Goal: Task Accomplishment & Management: Complete application form

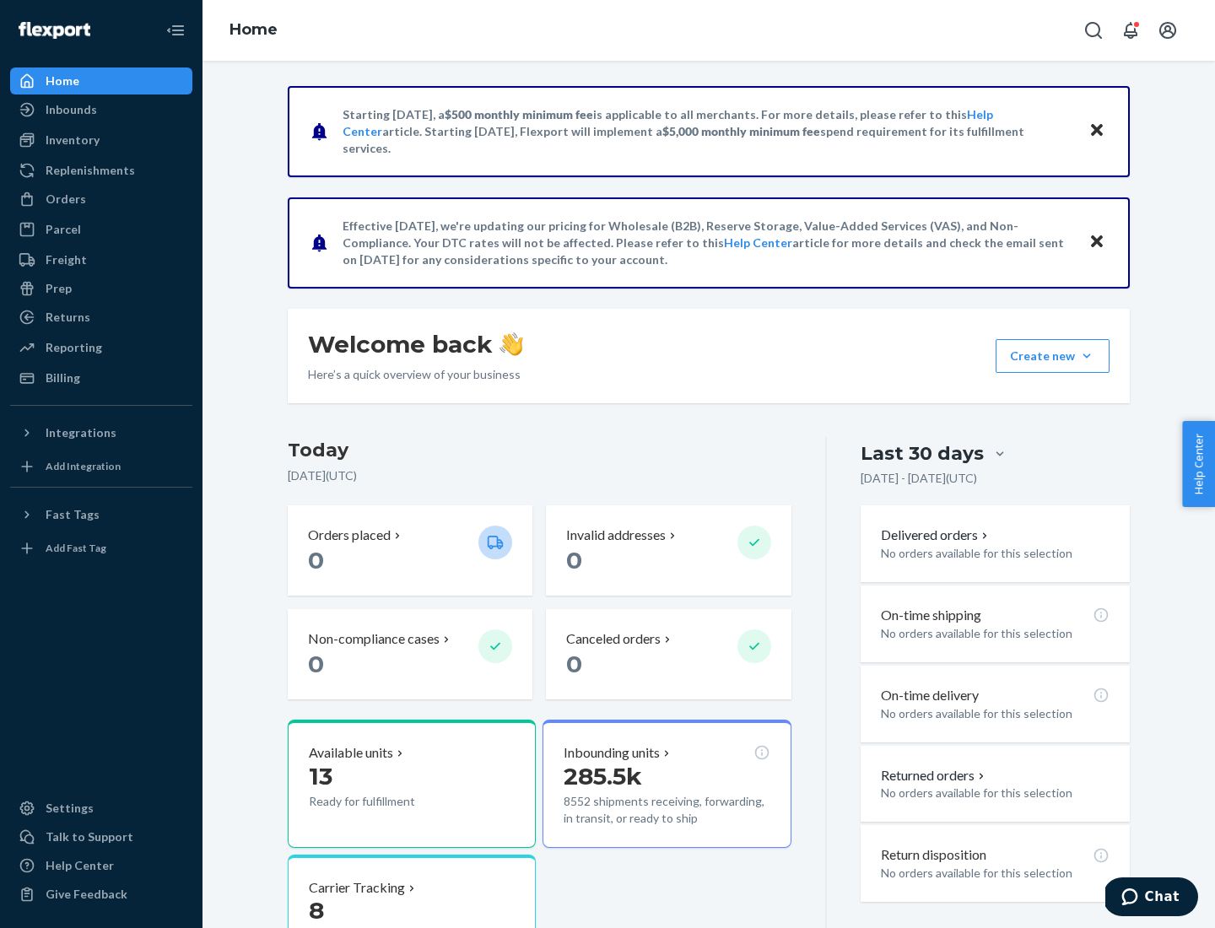
click at [1087, 356] on button "Create new Create new inbound Create new order Create new product" at bounding box center [1053, 356] width 114 height 34
click at [101, 110] on div "Inbounds" at bounding box center [101, 110] width 179 height 24
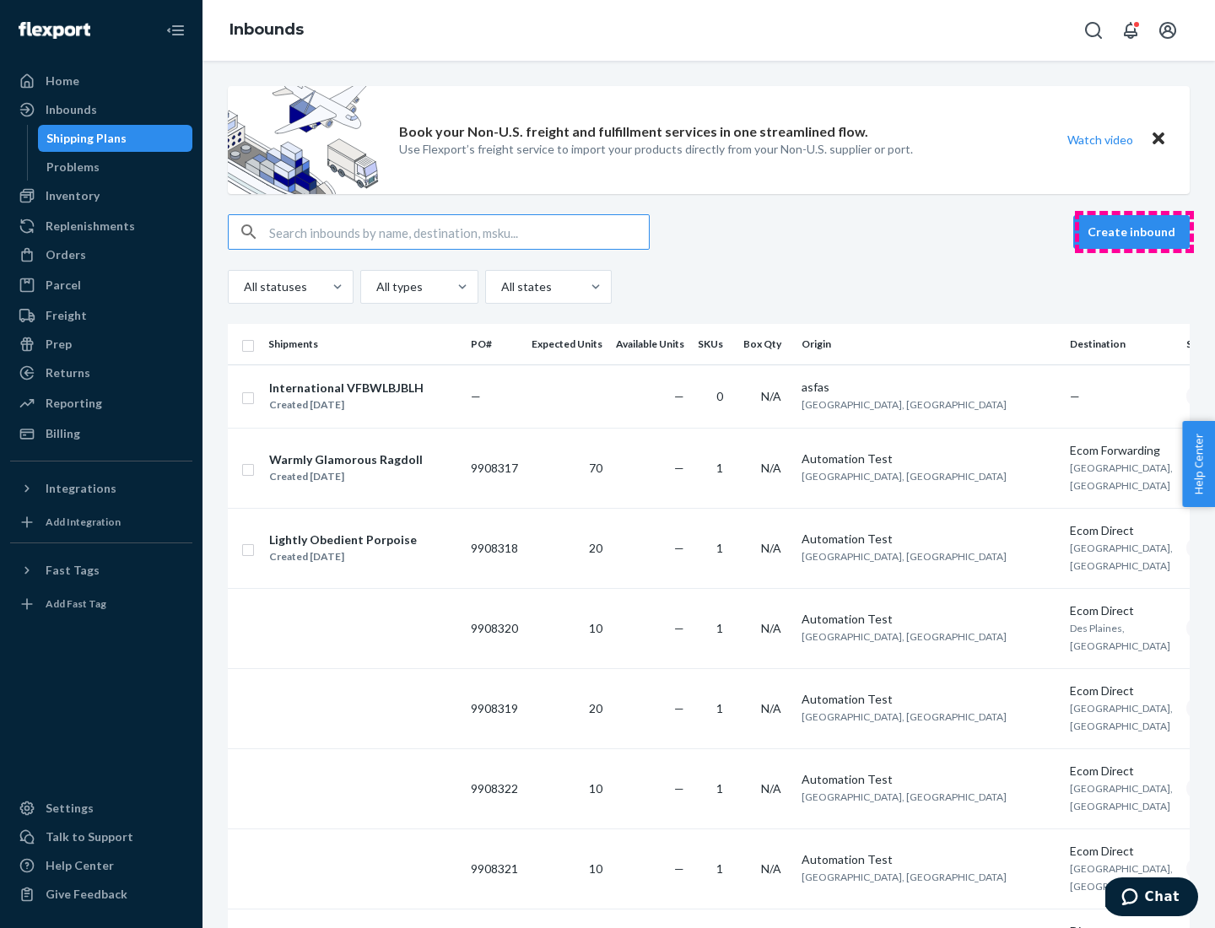
click at [1134, 232] on button "Create inbound" at bounding box center [1131, 232] width 116 height 34
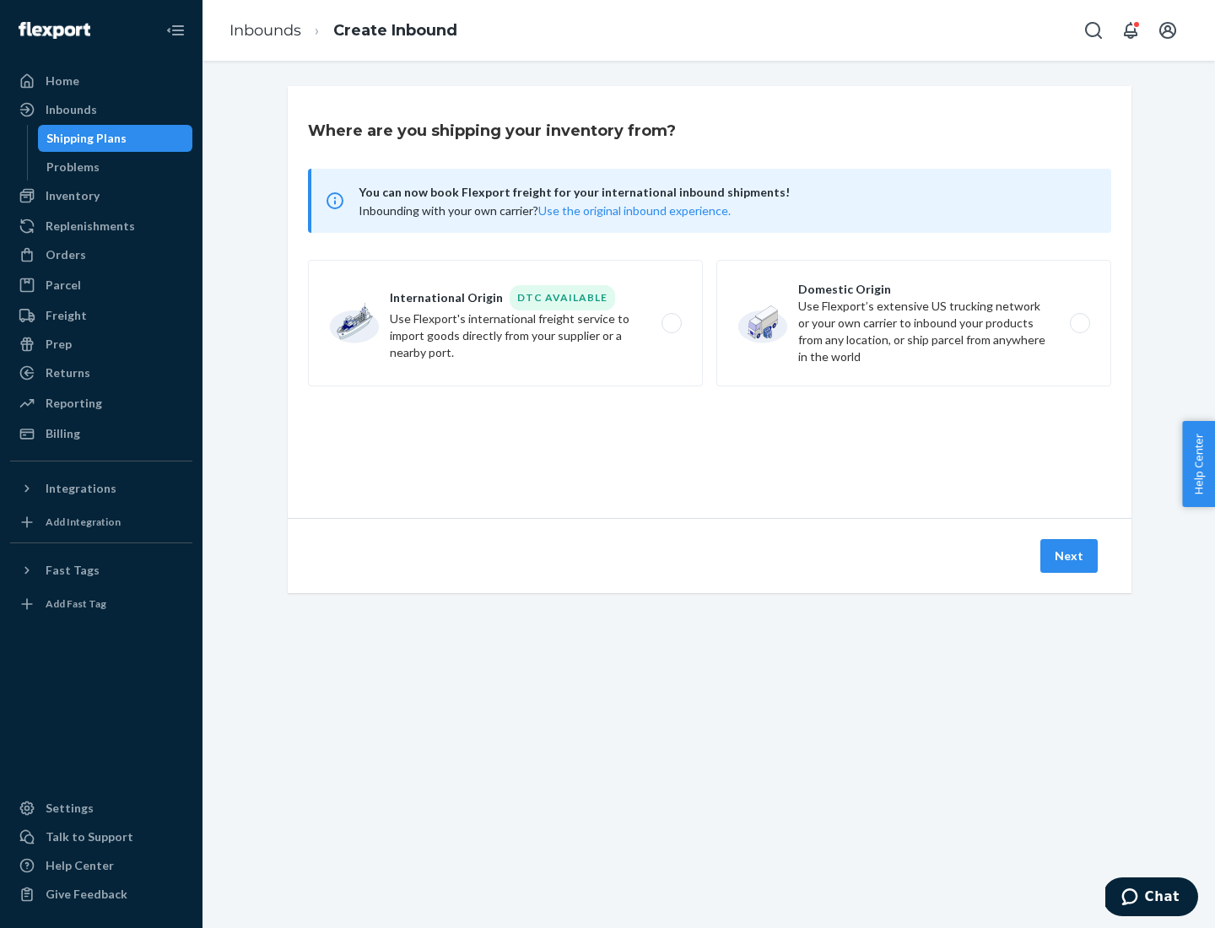
click at [914, 323] on label "Domestic Origin Use Flexport’s extensive US trucking network or your own carrie…" at bounding box center [913, 323] width 395 height 127
click at [1079, 323] on input "Domestic Origin Use Flexport’s extensive US trucking network or your own carrie…" at bounding box center [1084, 323] width 11 height 11
radio input "true"
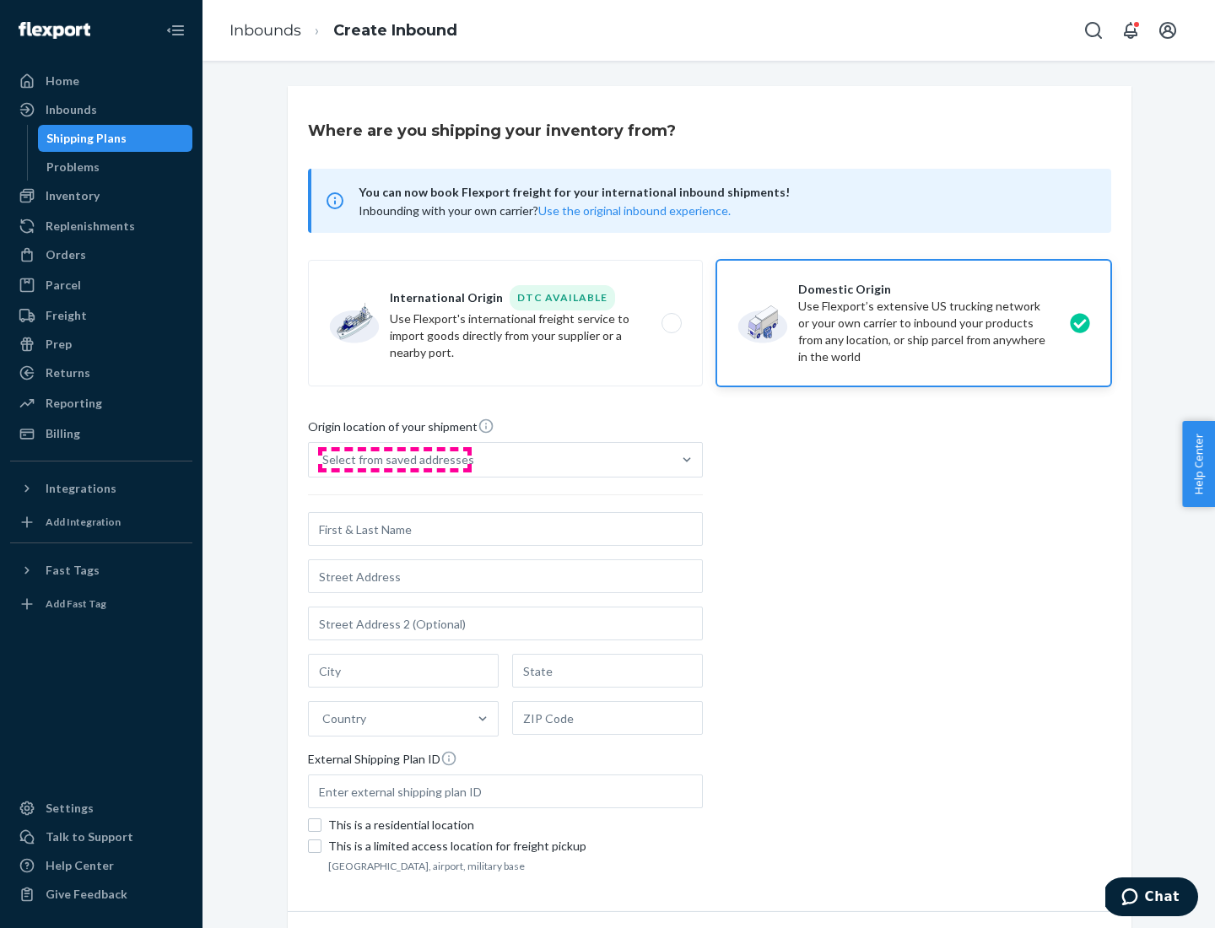
click at [394, 460] on div "Select from saved addresses" at bounding box center [398, 459] width 152 height 17
click at [324, 460] on input "Select from saved addresses" at bounding box center [323, 459] width 2 height 17
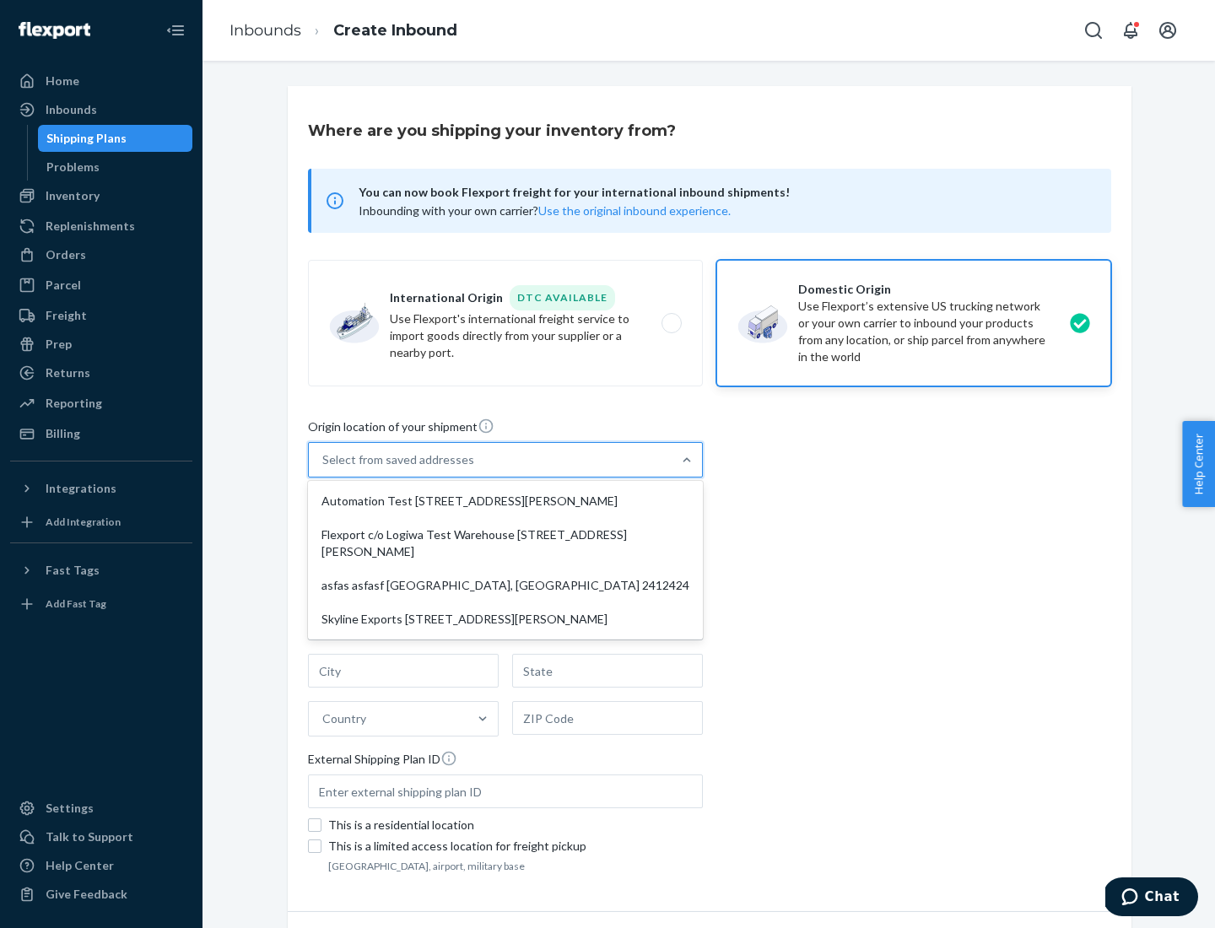
scroll to position [7, 0]
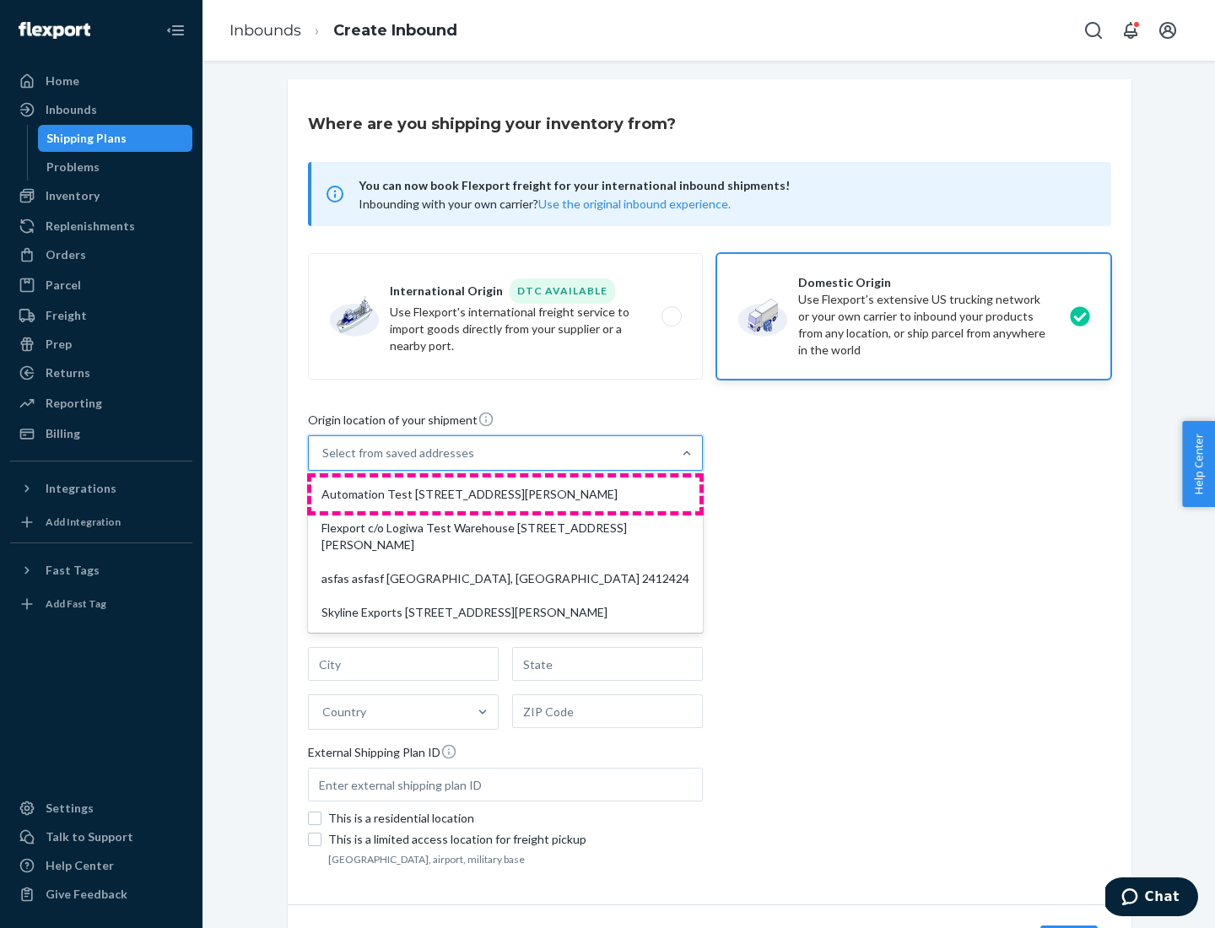
click at [505, 494] on div "Automation Test [STREET_ADDRESS][PERSON_NAME]" at bounding box center [505, 495] width 388 height 34
click at [324, 462] on input "option Automation Test [STREET_ADDRESS][PERSON_NAME] focused, 1 of 4. 4 results…" at bounding box center [323, 453] width 2 height 17
type input "Automation Test"
type input "[STREET_ADDRESS][PERSON_NAME]"
type input "9th Floor"
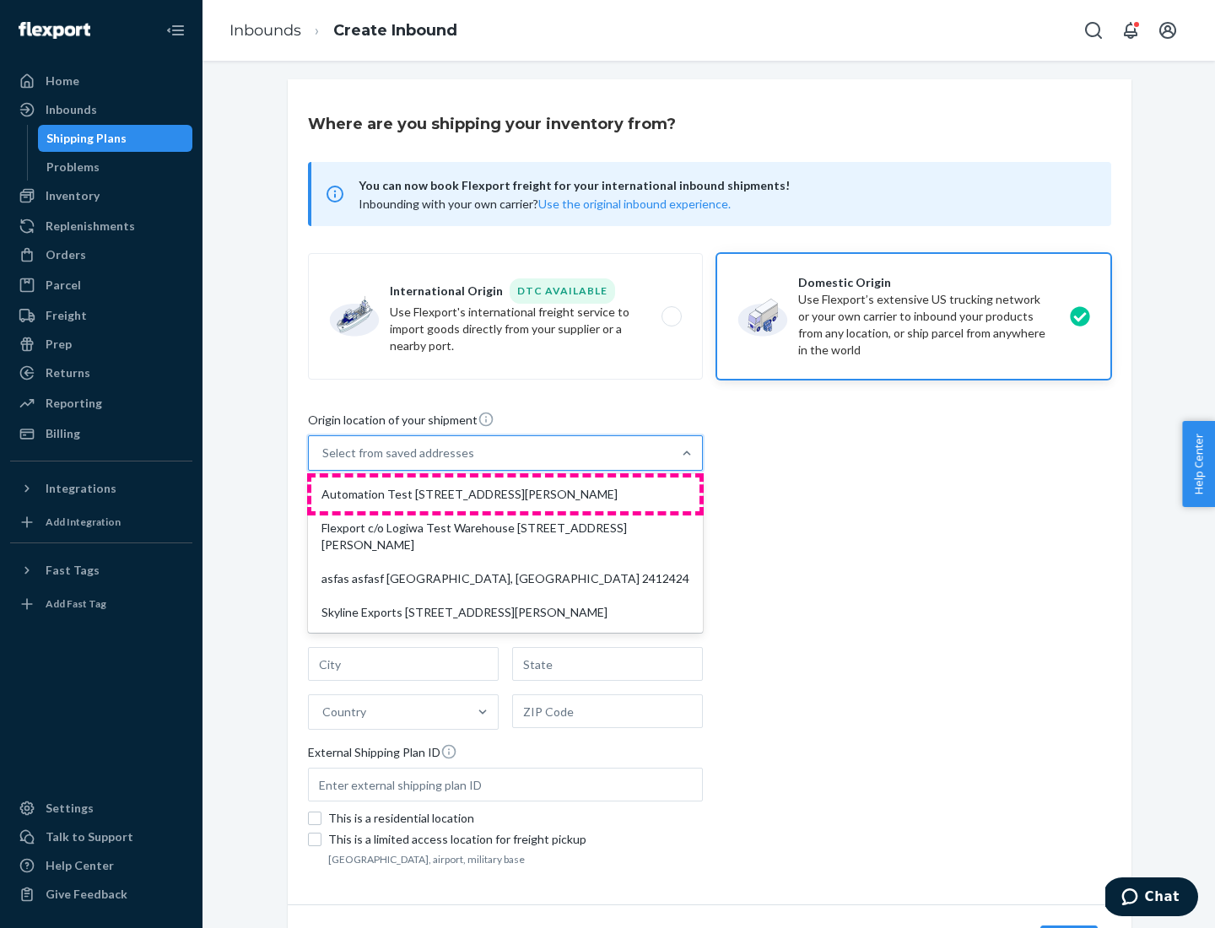
type input "[GEOGRAPHIC_DATA]"
type input "CA"
type input "94104"
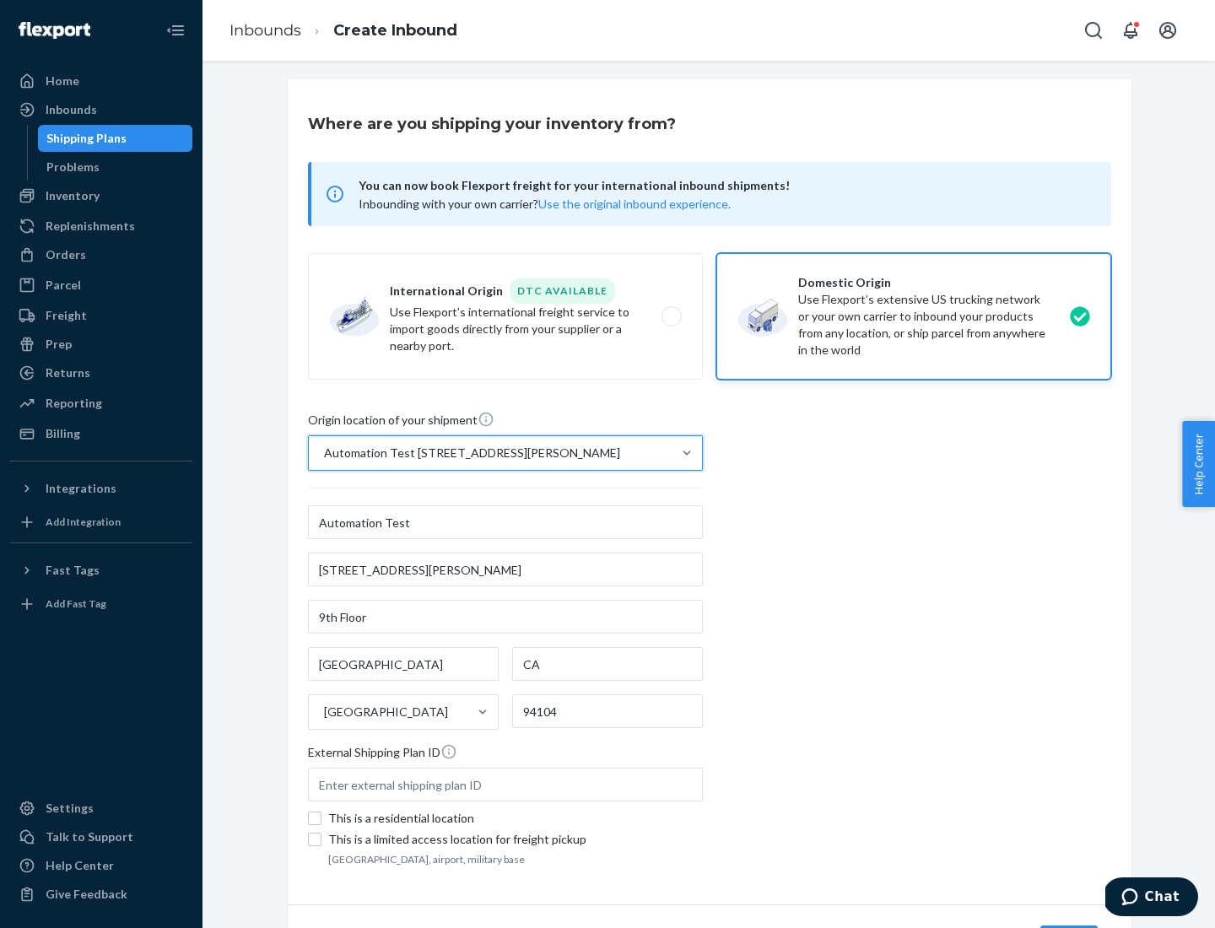
scroll to position [99, 0]
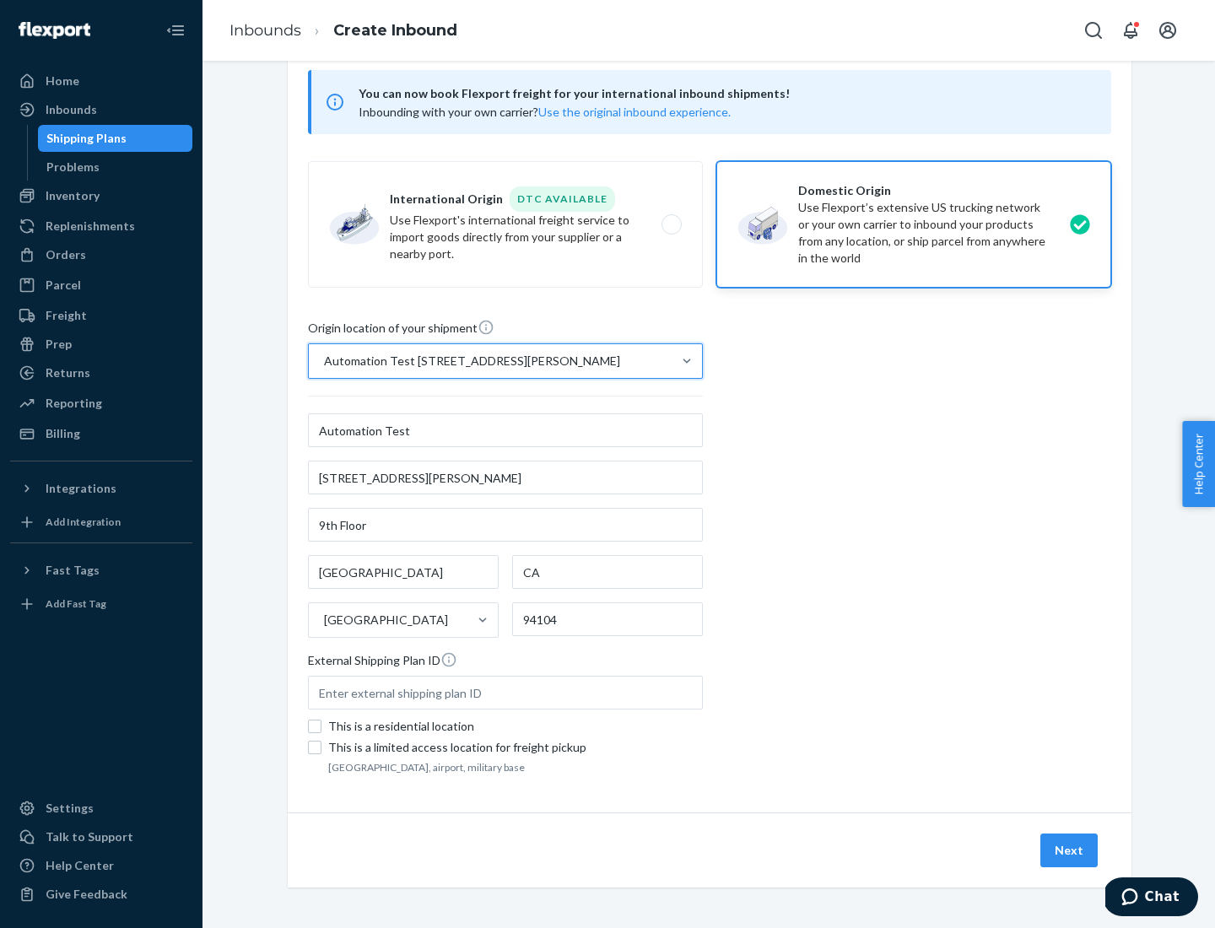
click at [1070, 851] on button "Next" at bounding box center [1068, 851] width 57 height 34
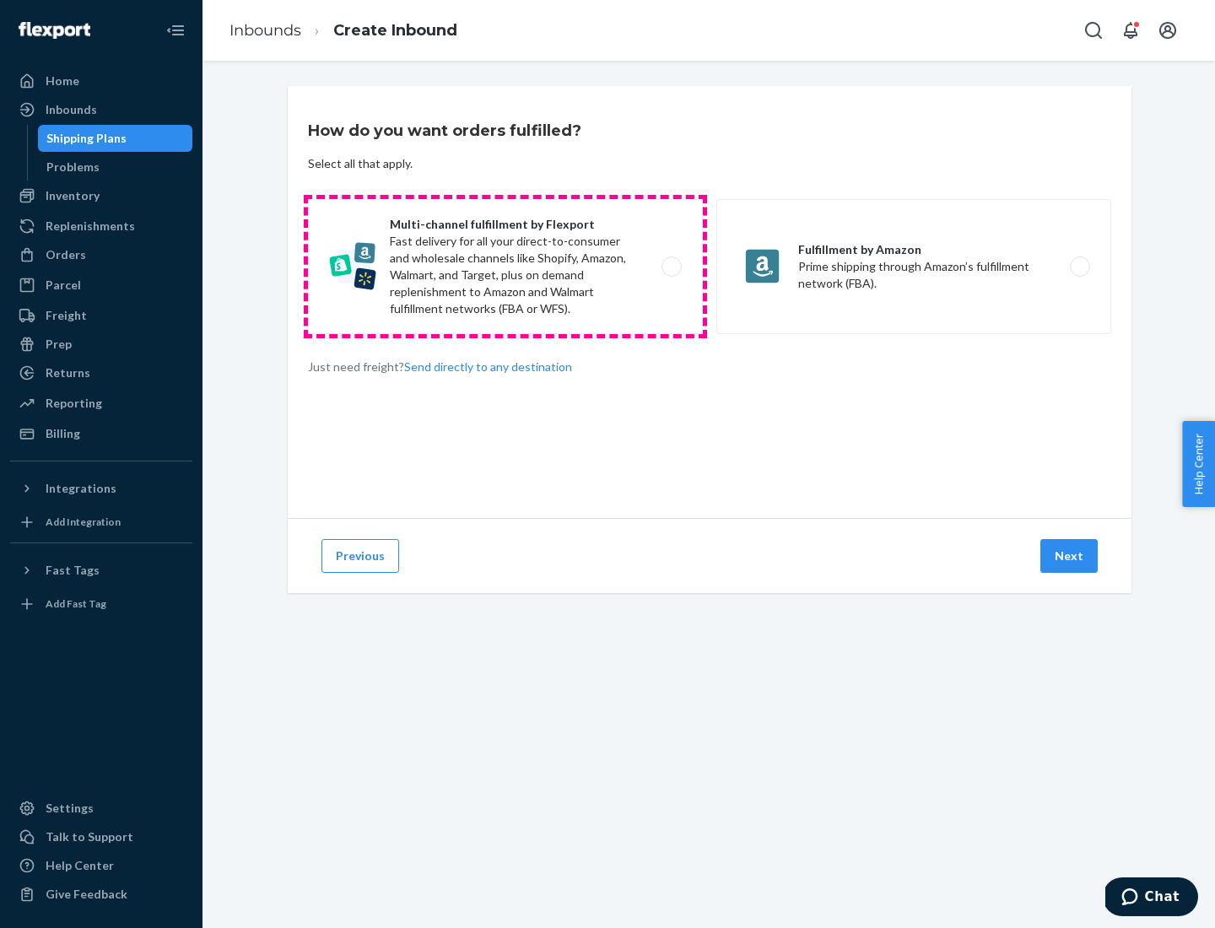
click at [505, 267] on label "Multi-channel fulfillment by Flexport Fast delivery for all your direct-to-cons…" at bounding box center [505, 266] width 395 height 135
click at [671, 267] on input "Multi-channel fulfillment by Flexport Fast delivery for all your direct-to-cons…" at bounding box center [676, 267] width 11 height 11
radio input "true"
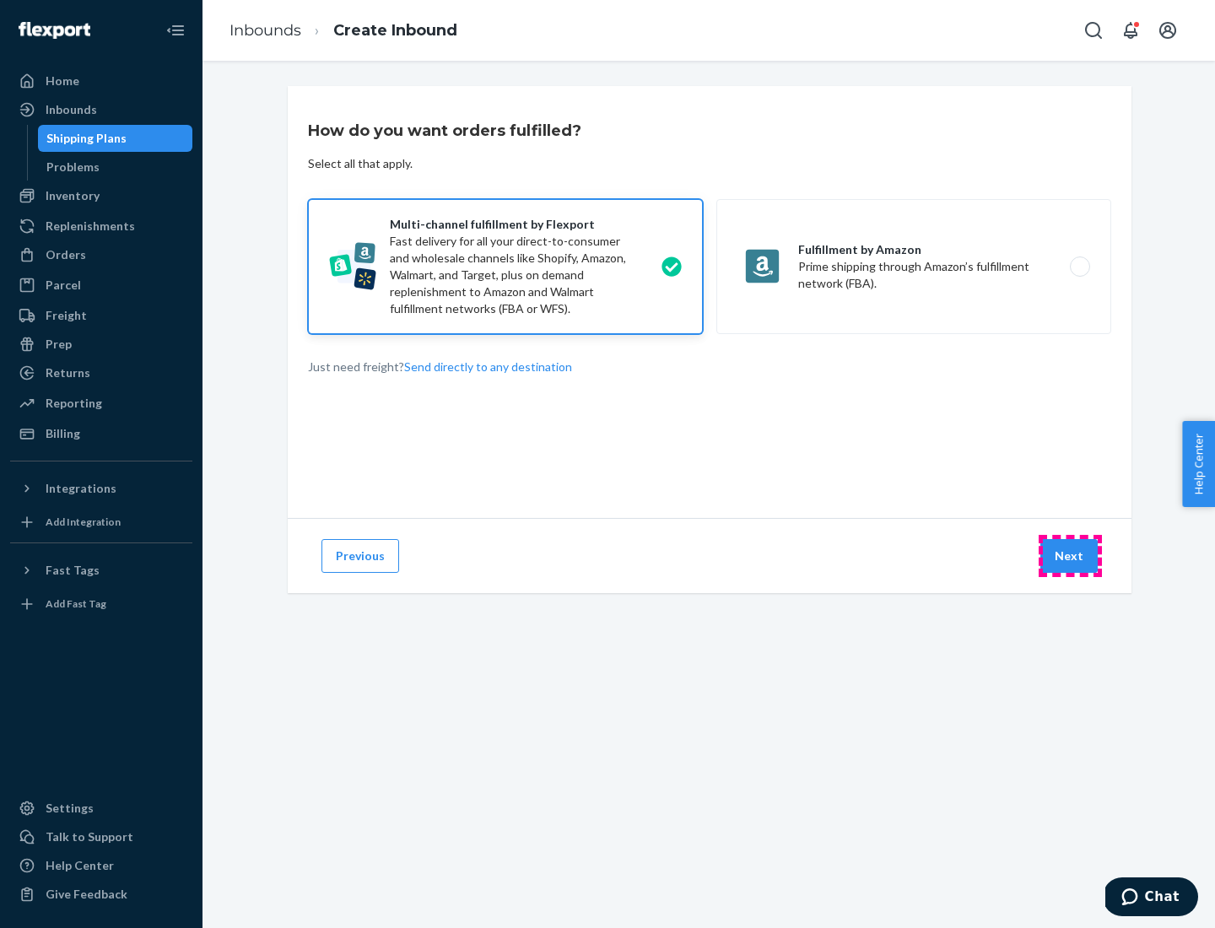
click at [1070, 556] on button "Next" at bounding box center [1068, 556] width 57 height 34
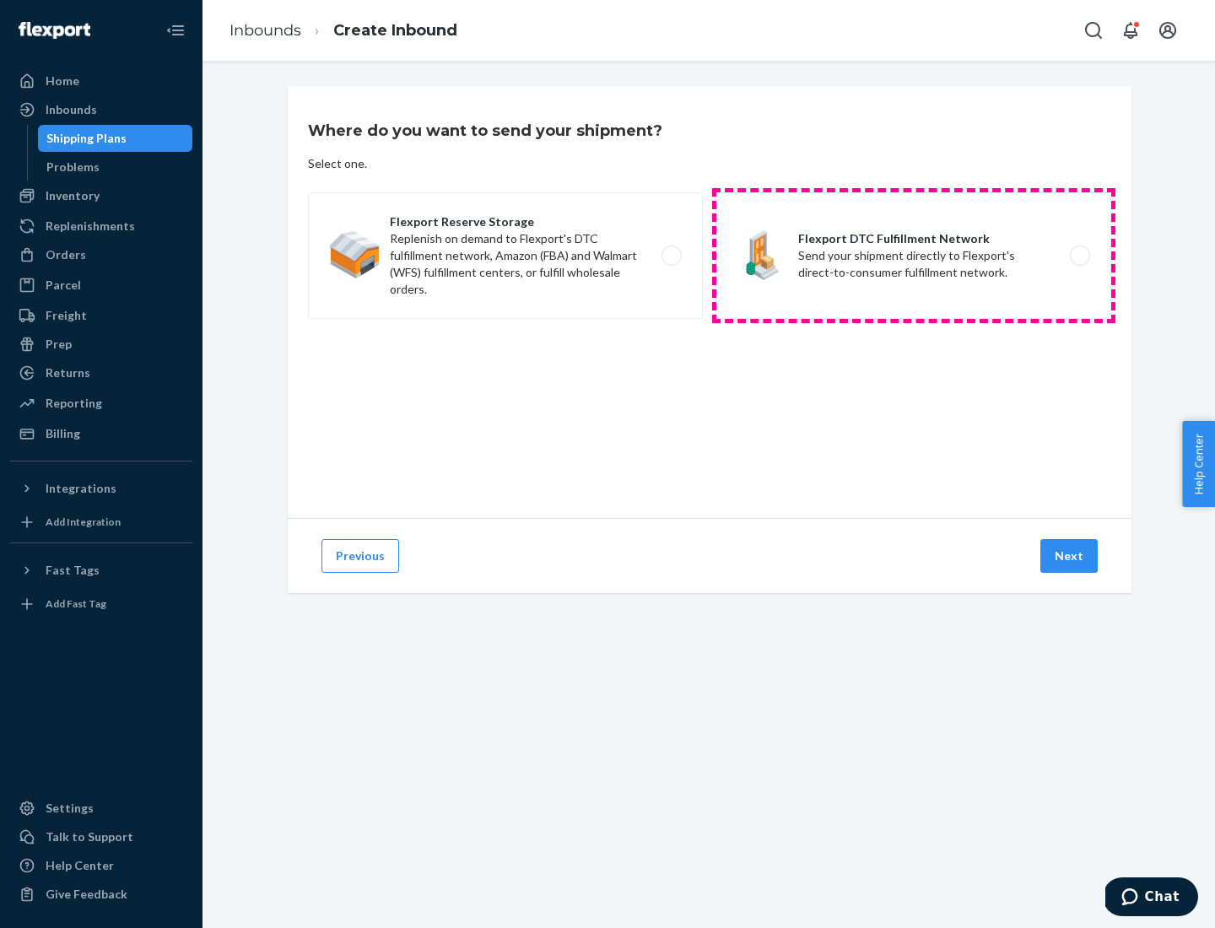
click at [914, 256] on label "Flexport DTC Fulfillment Network Send your shipment directly to Flexport's dire…" at bounding box center [913, 255] width 395 height 127
click at [1079, 256] on input "Flexport DTC Fulfillment Network Send your shipment directly to Flexport's dire…" at bounding box center [1084, 256] width 11 height 11
radio input "true"
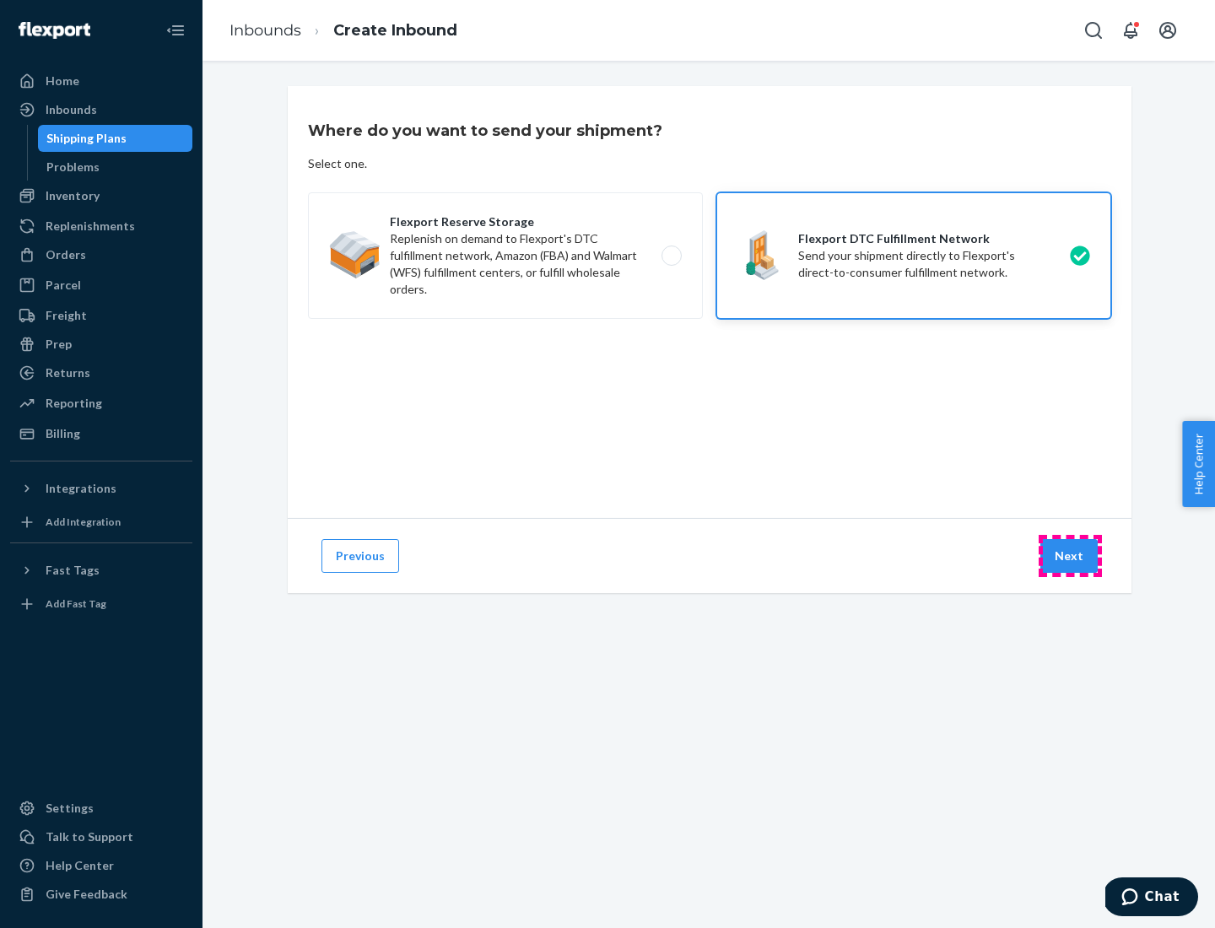
click at [1070, 556] on button "Next" at bounding box center [1068, 556] width 57 height 34
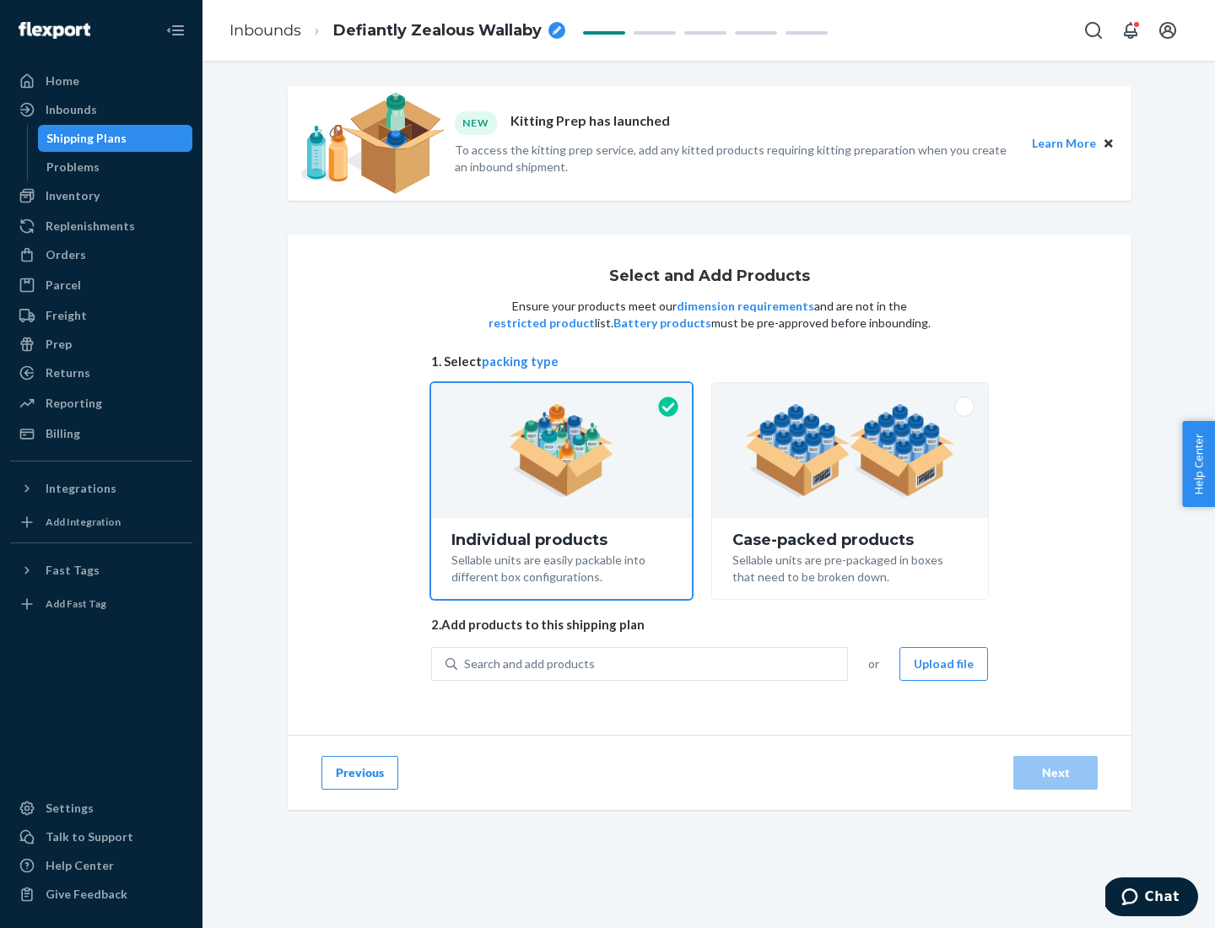
click at [851, 451] on img at bounding box center [850, 450] width 210 height 93
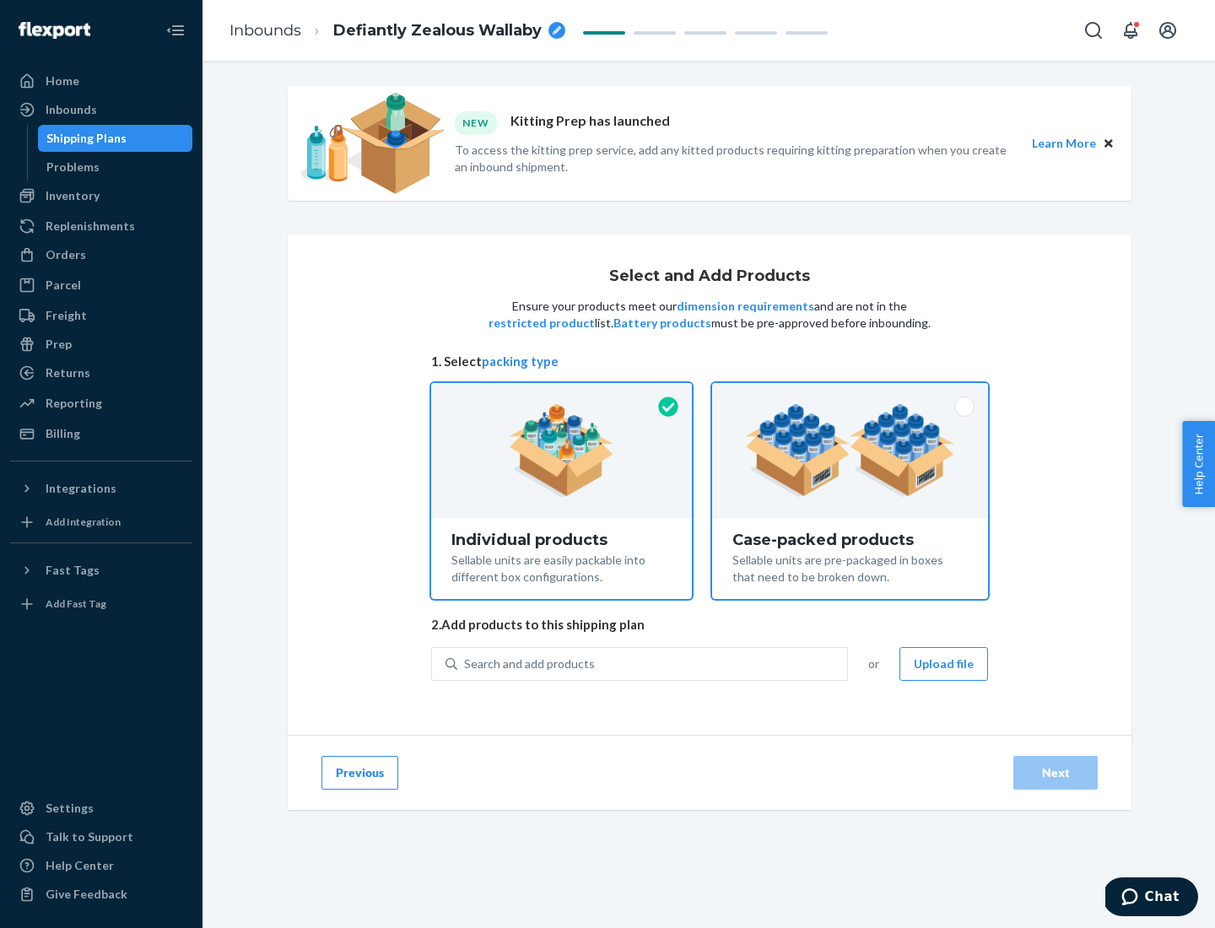
click at [851, 394] on input "Case-packed products Sellable units are pre-packaged in boxes that need to be b…" at bounding box center [850, 388] width 11 height 11
radio input "true"
radio input "false"
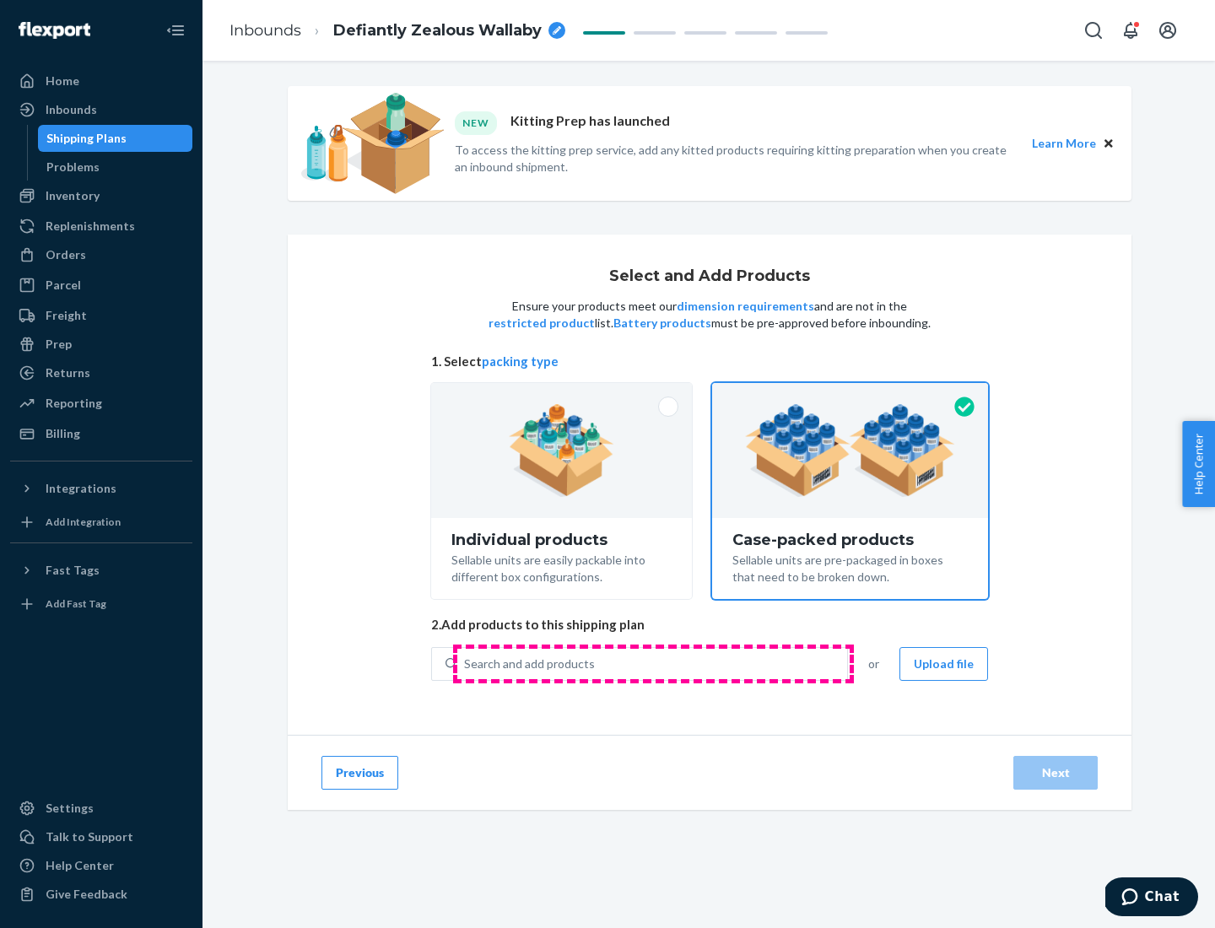
click at [653, 663] on div "Search and add products" at bounding box center [652, 664] width 390 height 30
click at [466, 663] on input "Search and add products" at bounding box center [465, 664] width 2 height 17
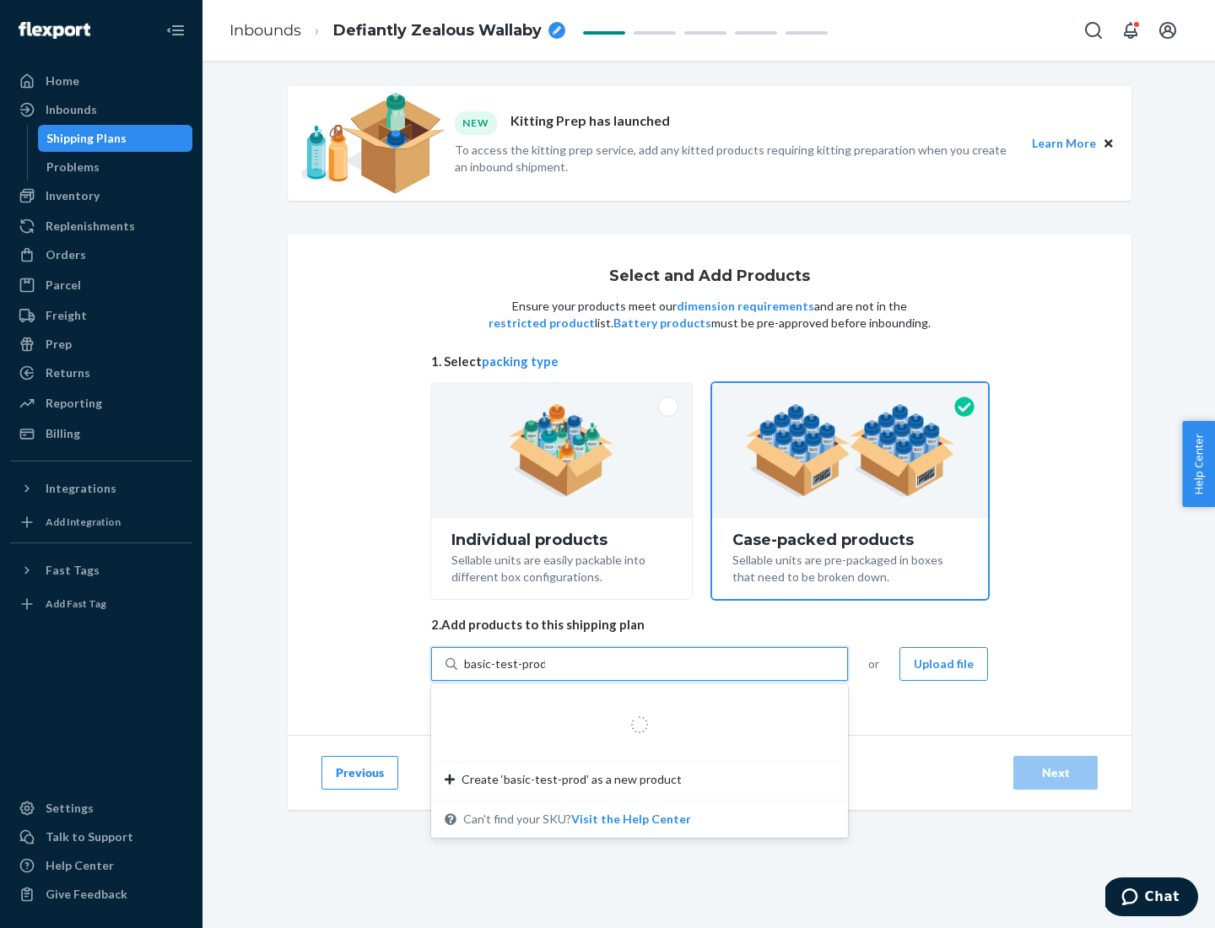
type input "basic-test-product-1"
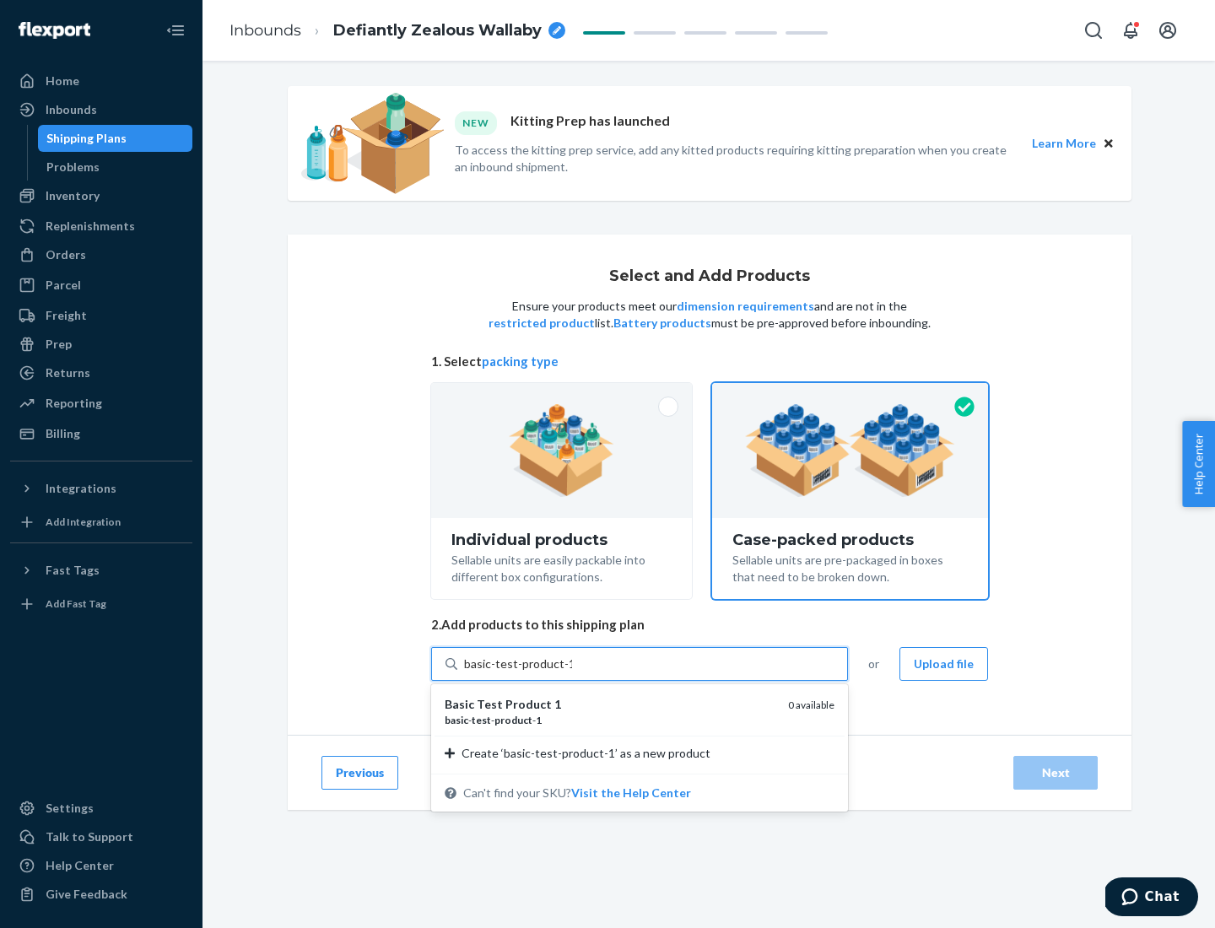
click at [610, 720] on div "basic - test - product - 1" at bounding box center [610, 720] width 330 height 14
click at [572, 673] on input "basic-test-product-1" at bounding box center [518, 664] width 108 height 17
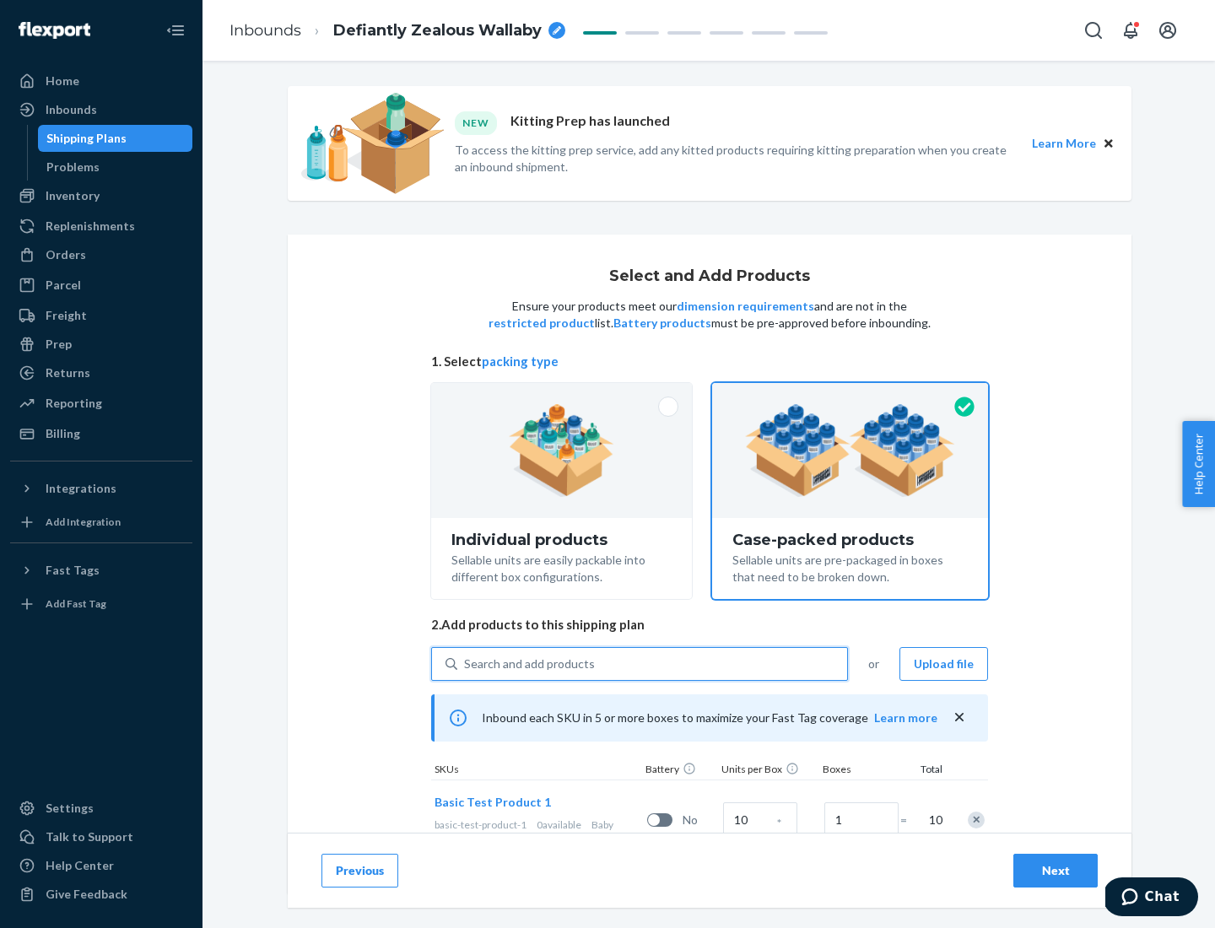
scroll to position [61, 0]
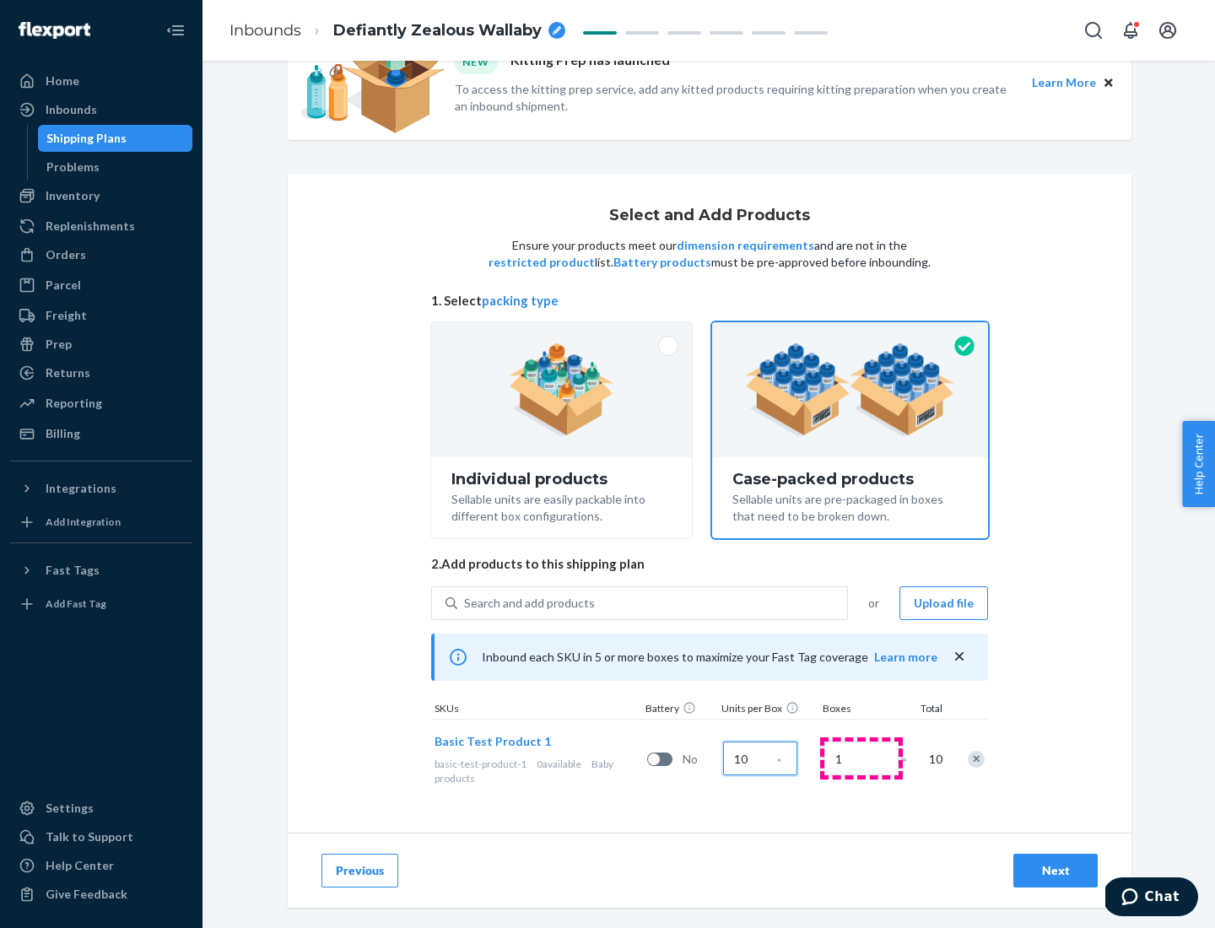
type input "10"
type input "7"
click at [1056, 871] on div "Next" at bounding box center [1056, 870] width 56 height 17
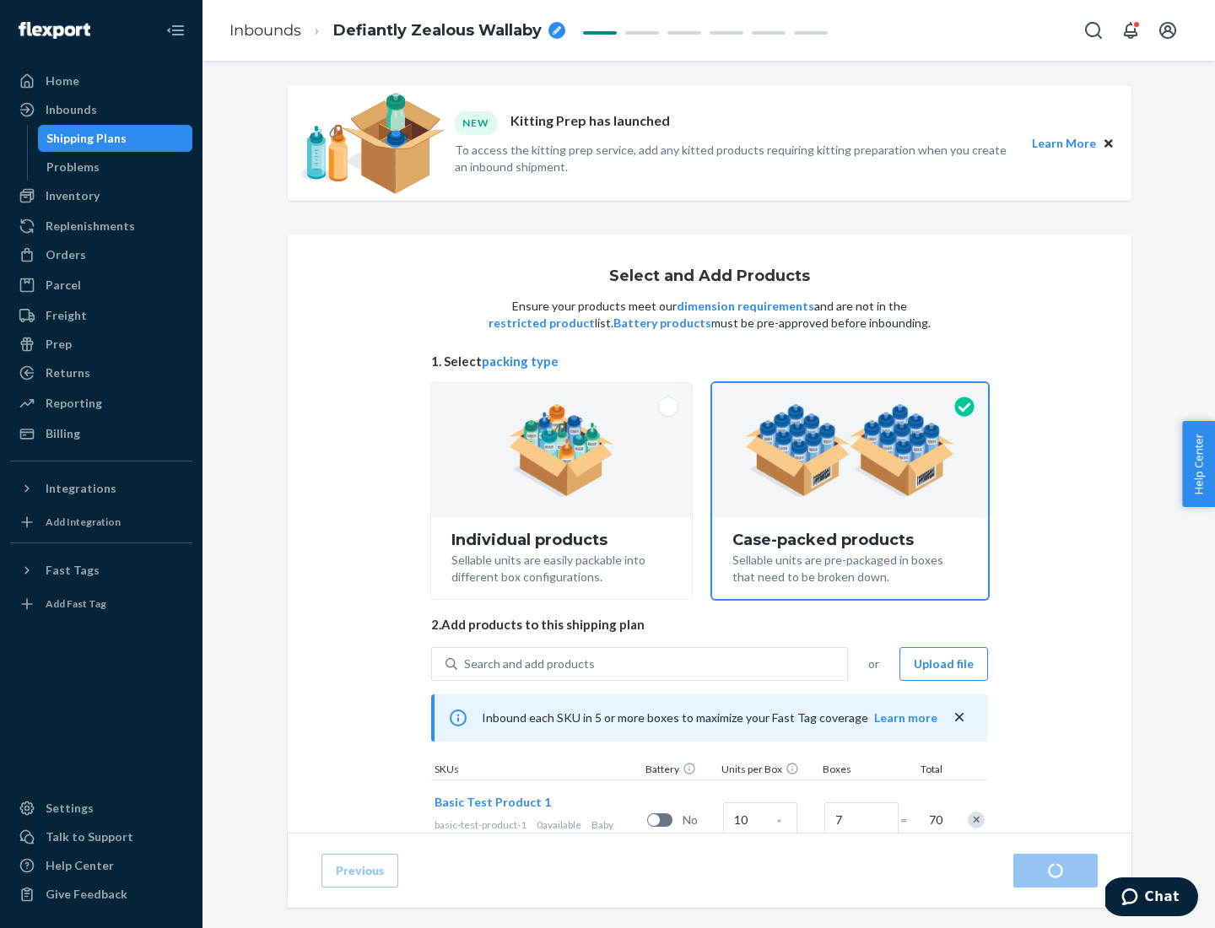
radio input "true"
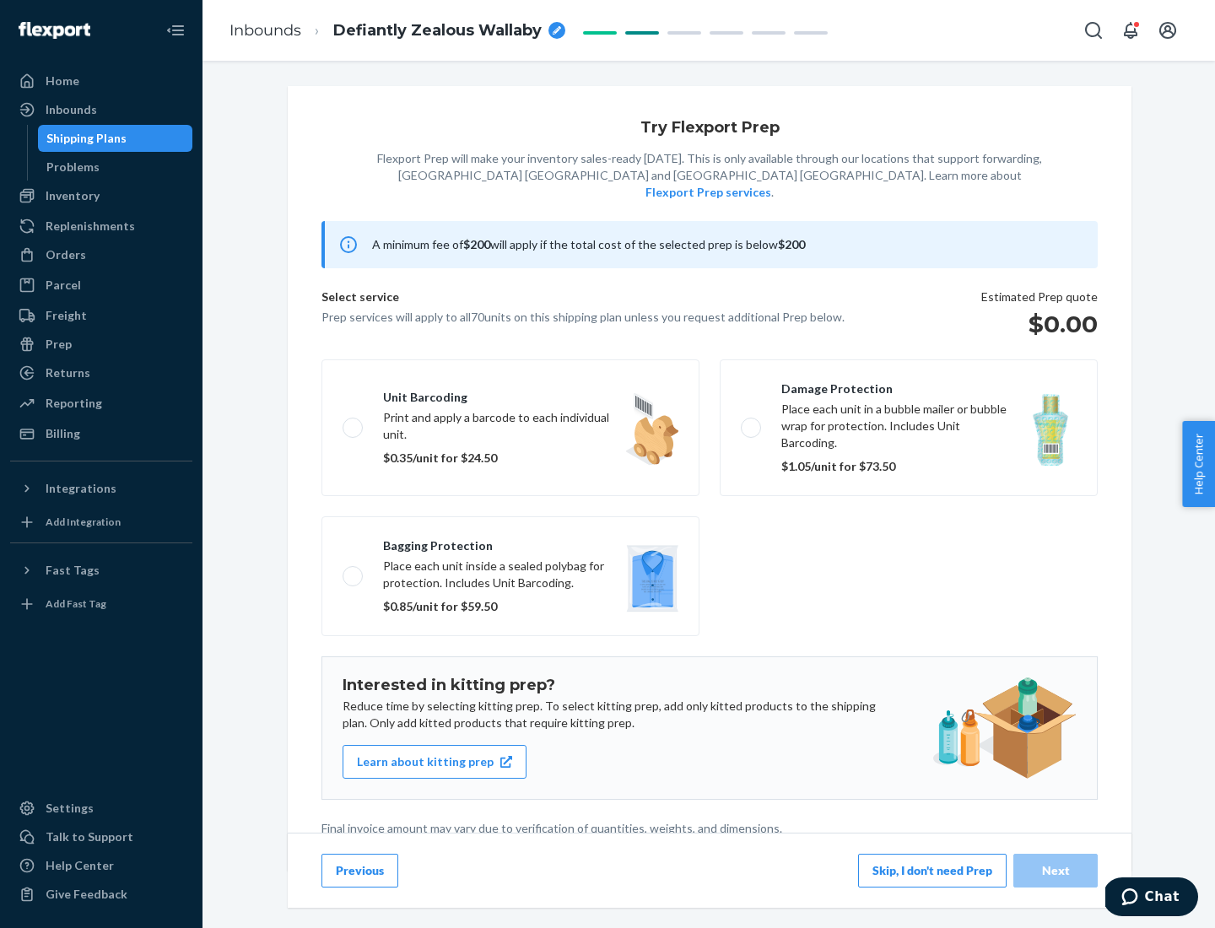
scroll to position [4, 0]
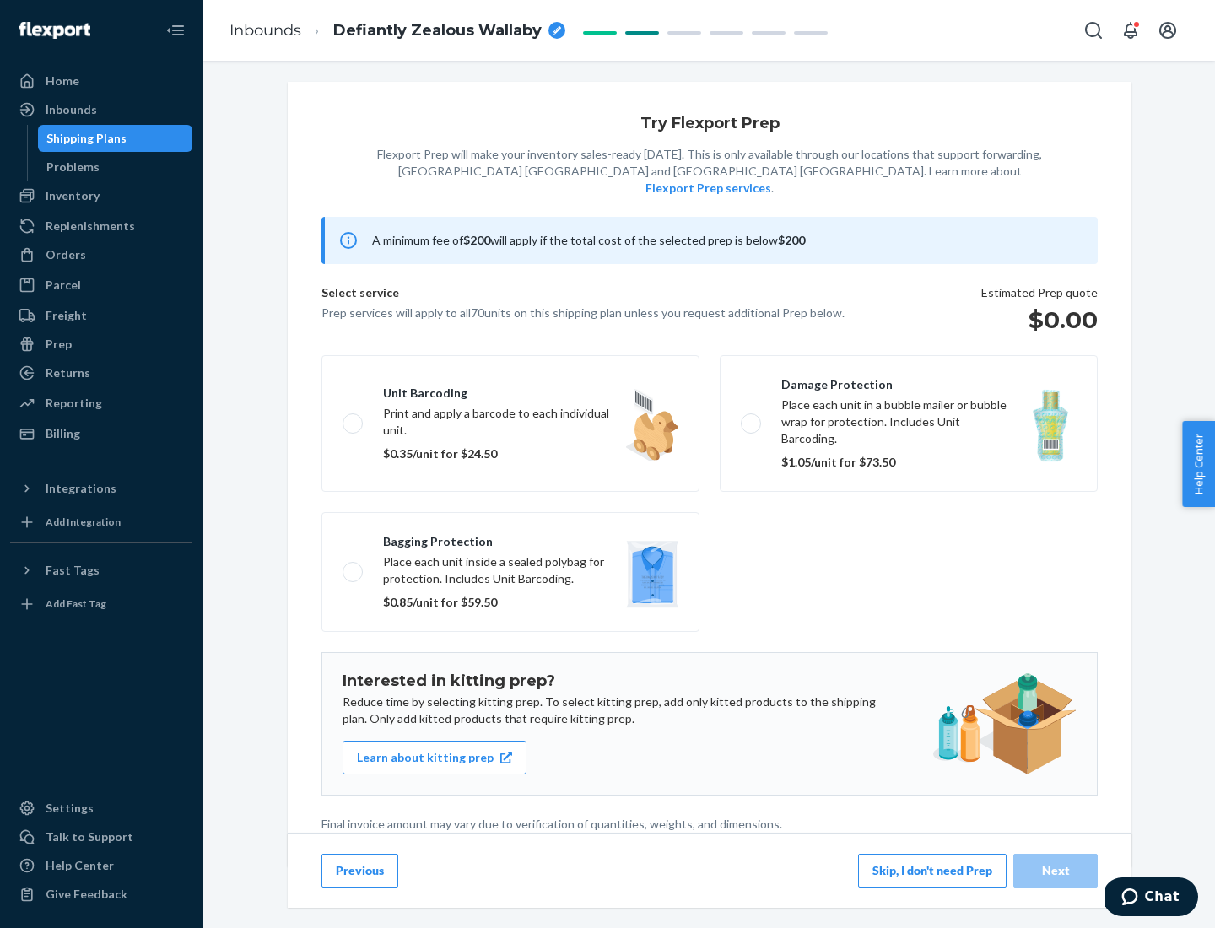
click at [511, 538] on label "Bagging protection Place each unit inside a sealed polybag for protection. Incl…" at bounding box center [510, 572] width 378 height 120
click at [354, 566] on input "Bagging protection Place each unit inside a sealed polybag for protection. Incl…" at bounding box center [348, 571] width 11 height 11
checkbox input "true"
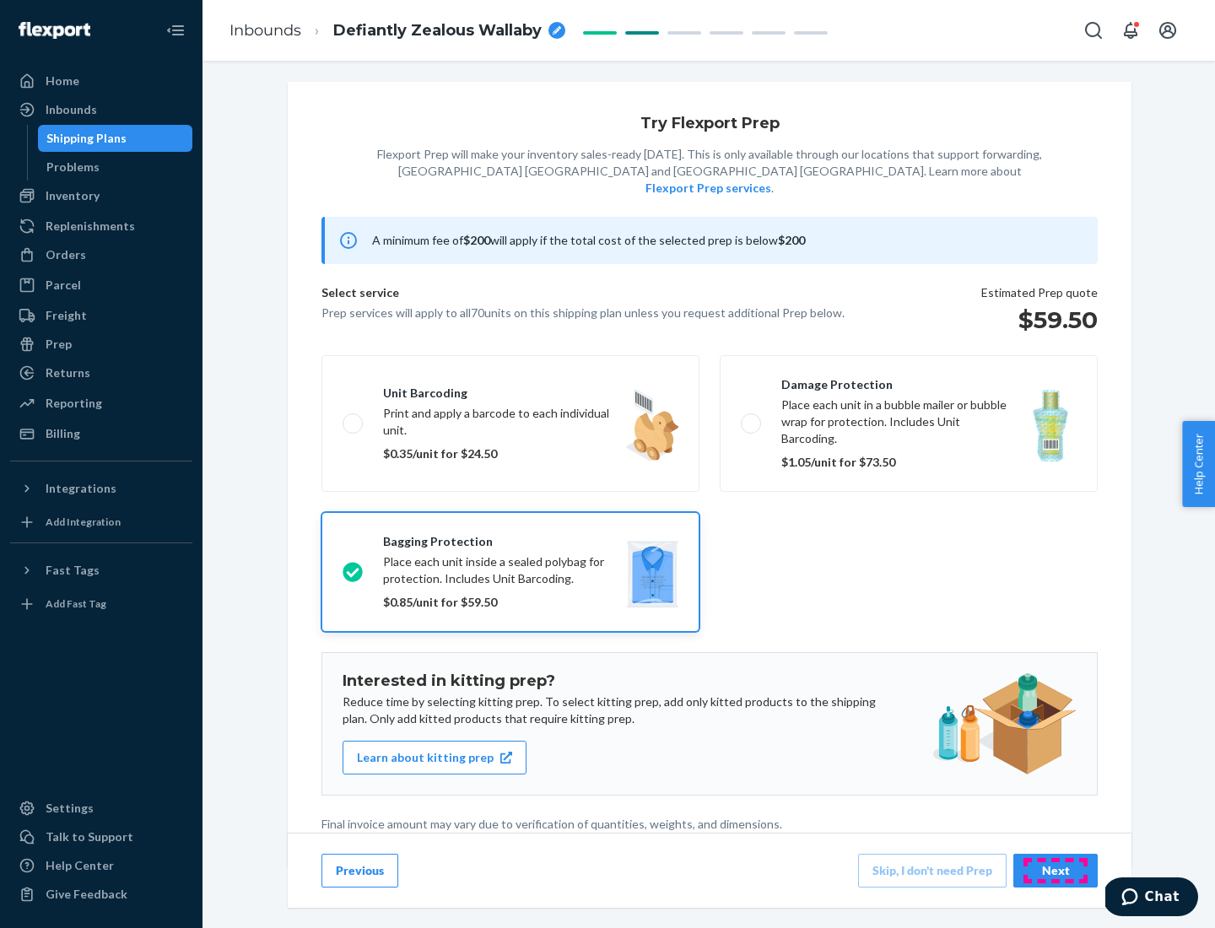
click at [1056, 870] on div "Next" at bounding box center [1056, 870] width 56 height 17
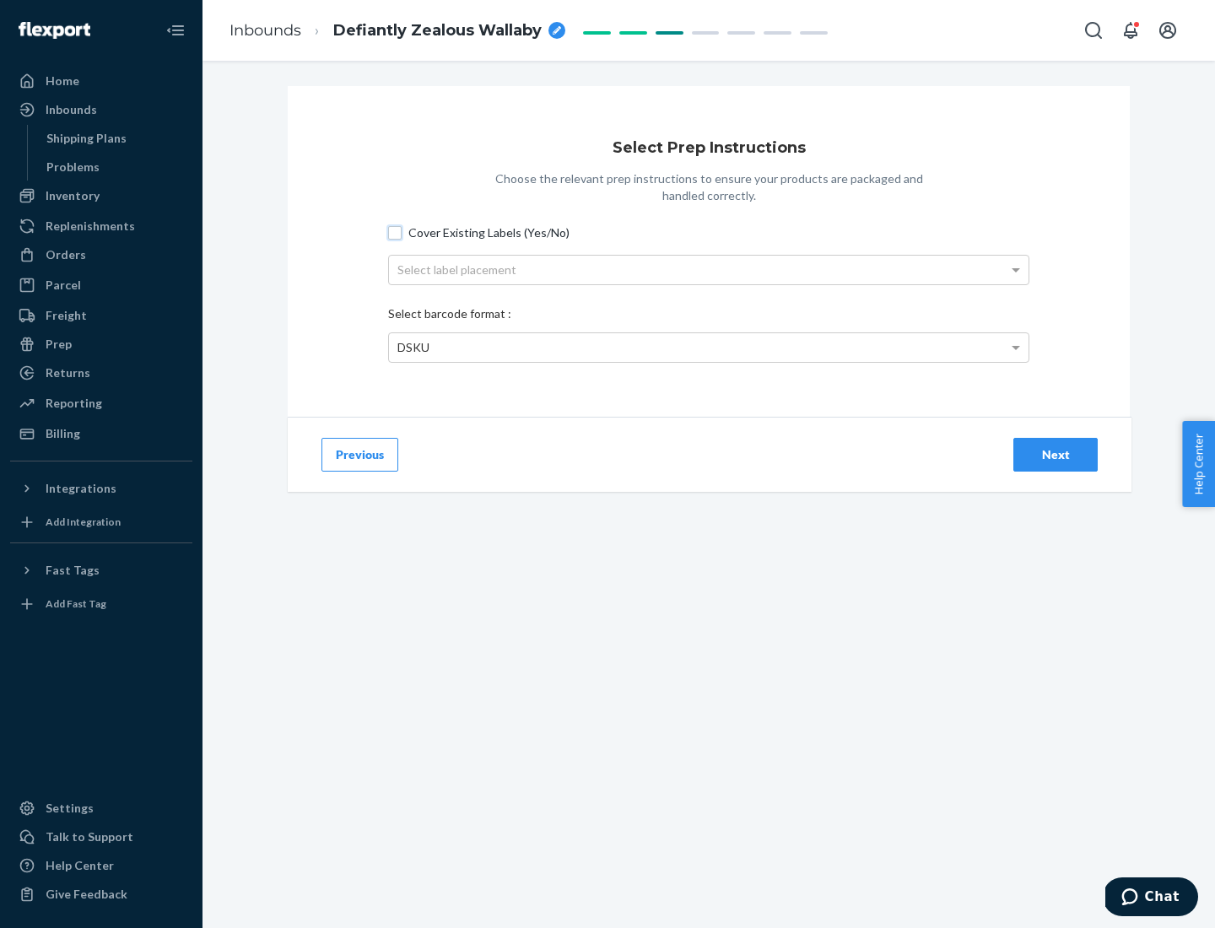
click at [395, 232] on input "Cover Existing Labels (Yes/No)" at bounding box center [395, 233] width 14 height 14
checkbox input "true"
click at [709, 269] on div "Select label placement" at bounding box center [709, 270] width 640 height 29
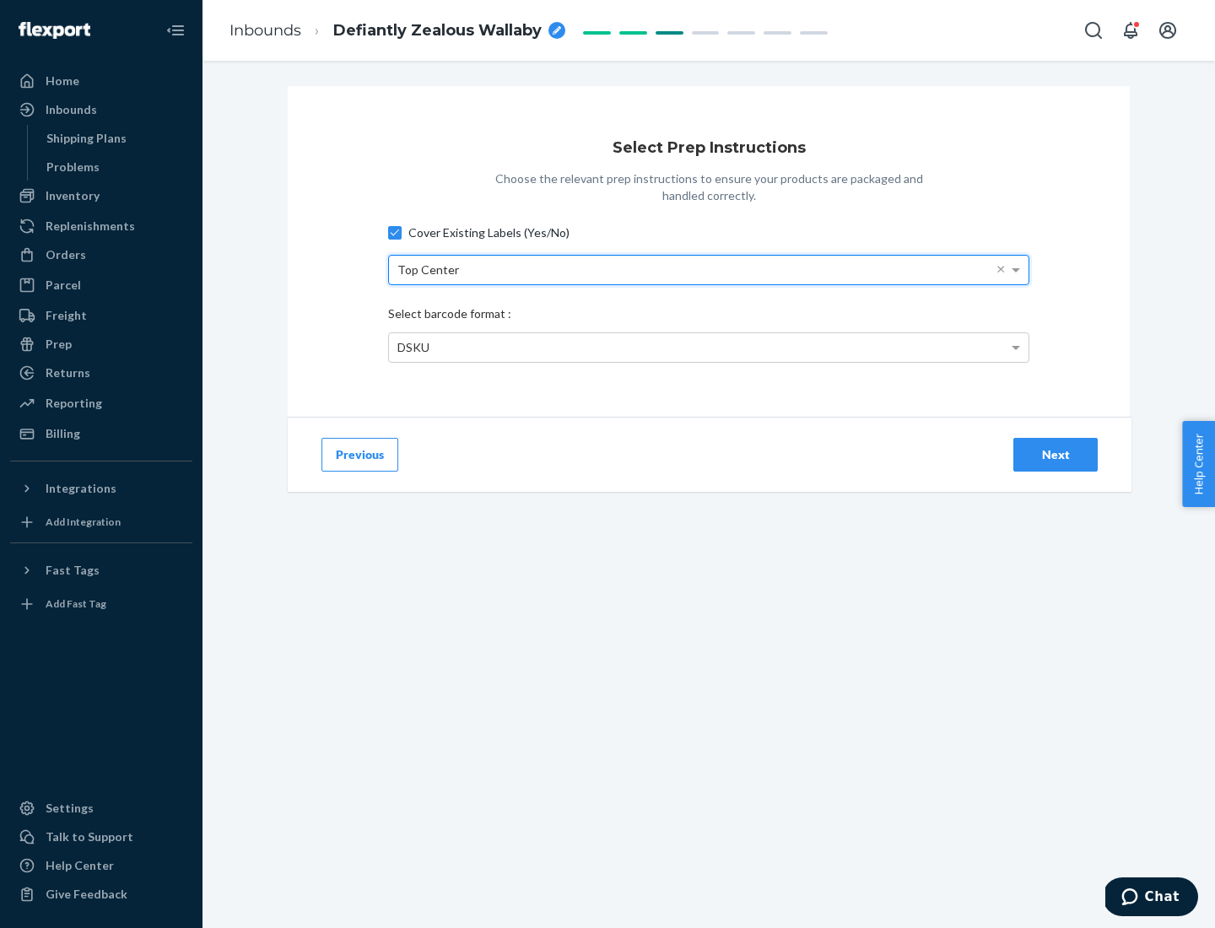
click at [709, 347] on div "DSKU" at bounding box center [709, 347] width 640 height 29
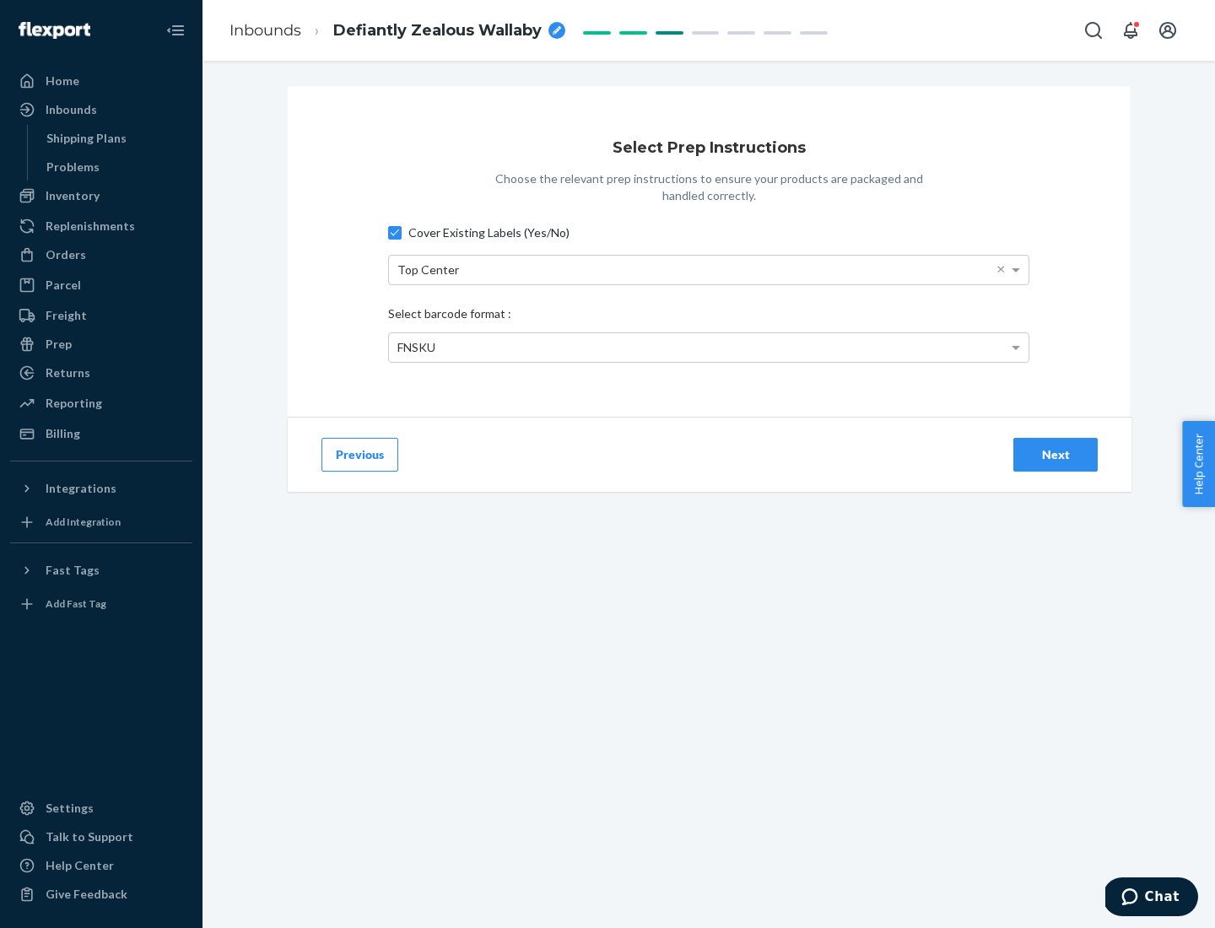
click at [1056, 454] on div "Next" at bounding box center [1056, 454] width 56 height 17
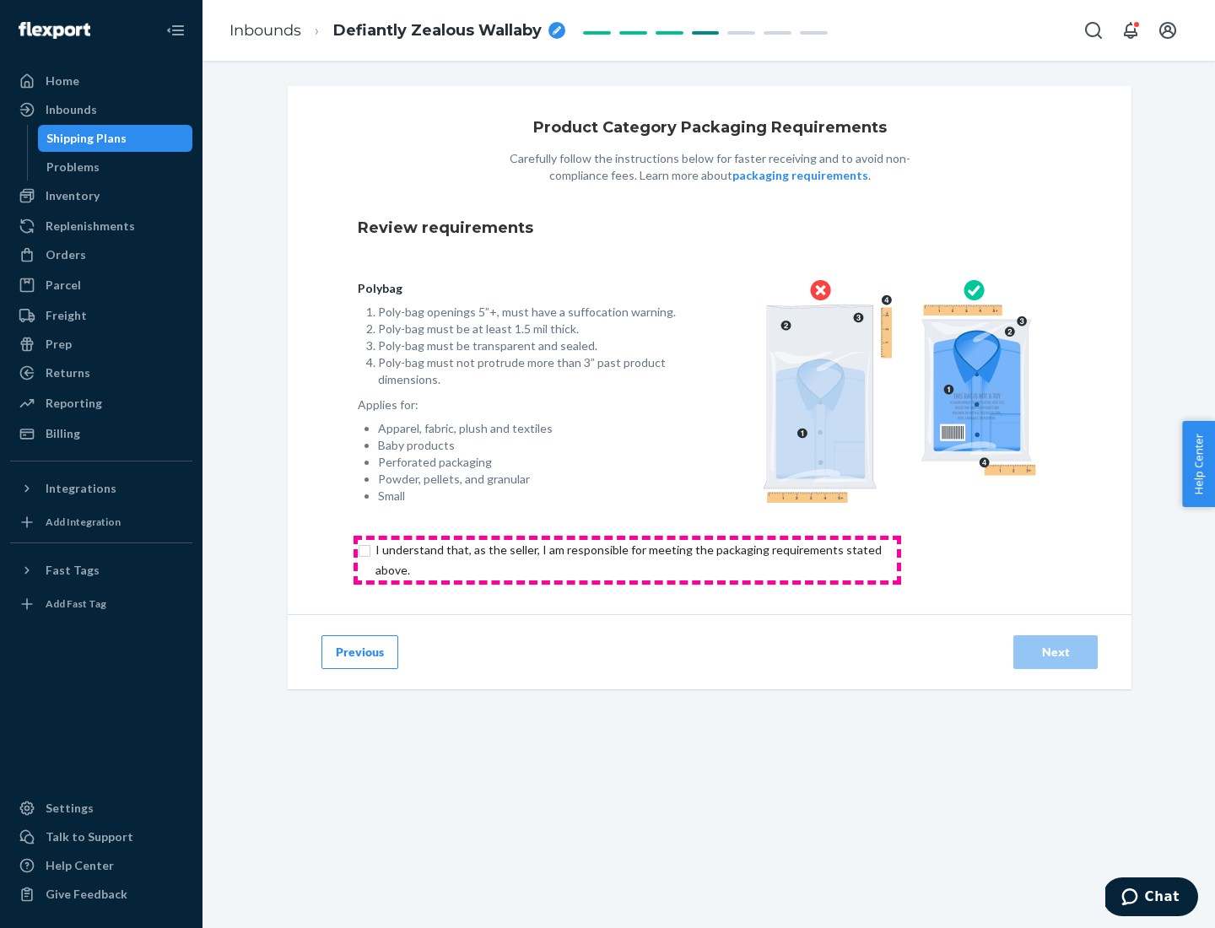
click at [627, 559] on input "checkbox" at bounding box center [638, 560] width 561 height 41
checkbox input "true"
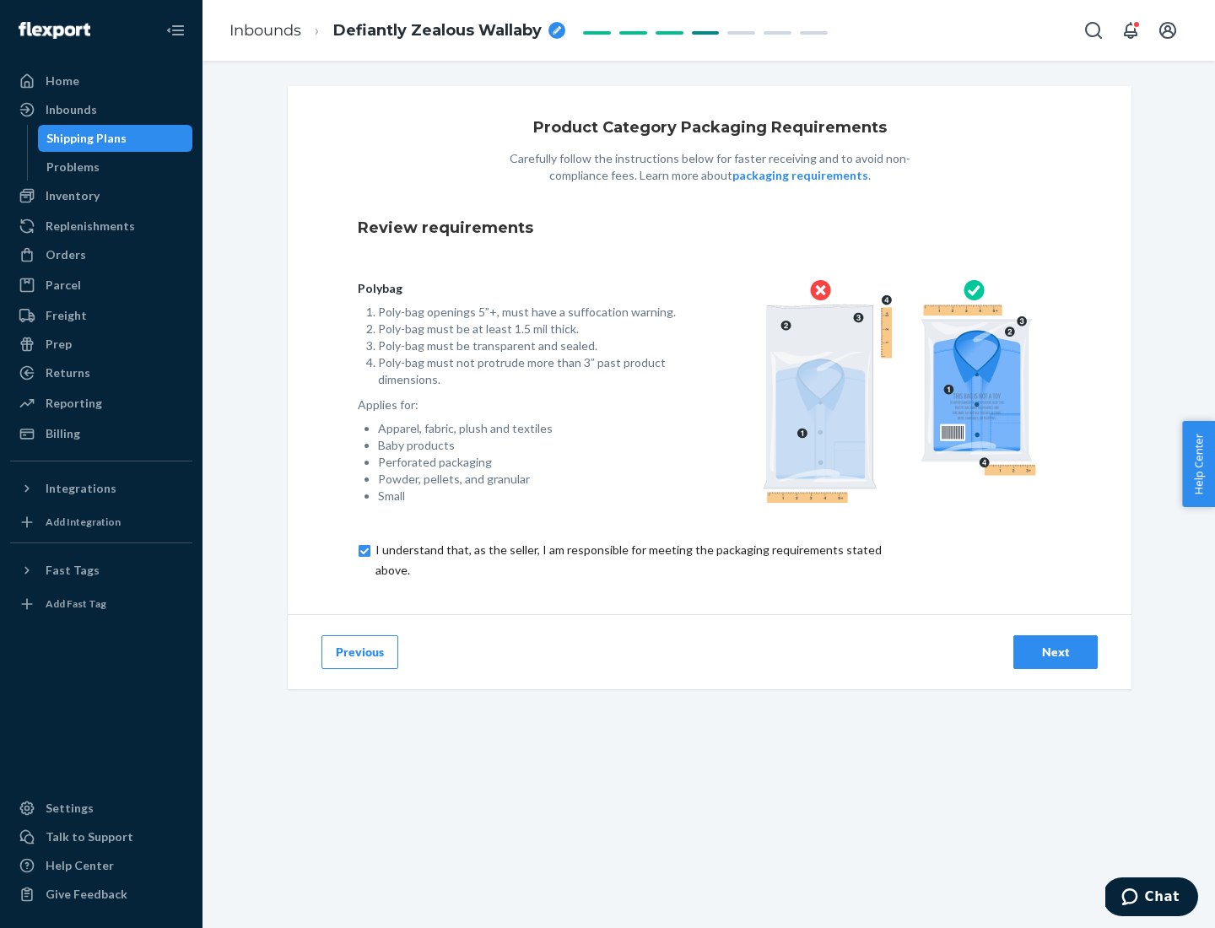
click at [1056, 651] on div "Next" at bounding box center [1056, 652] width 56 height 17
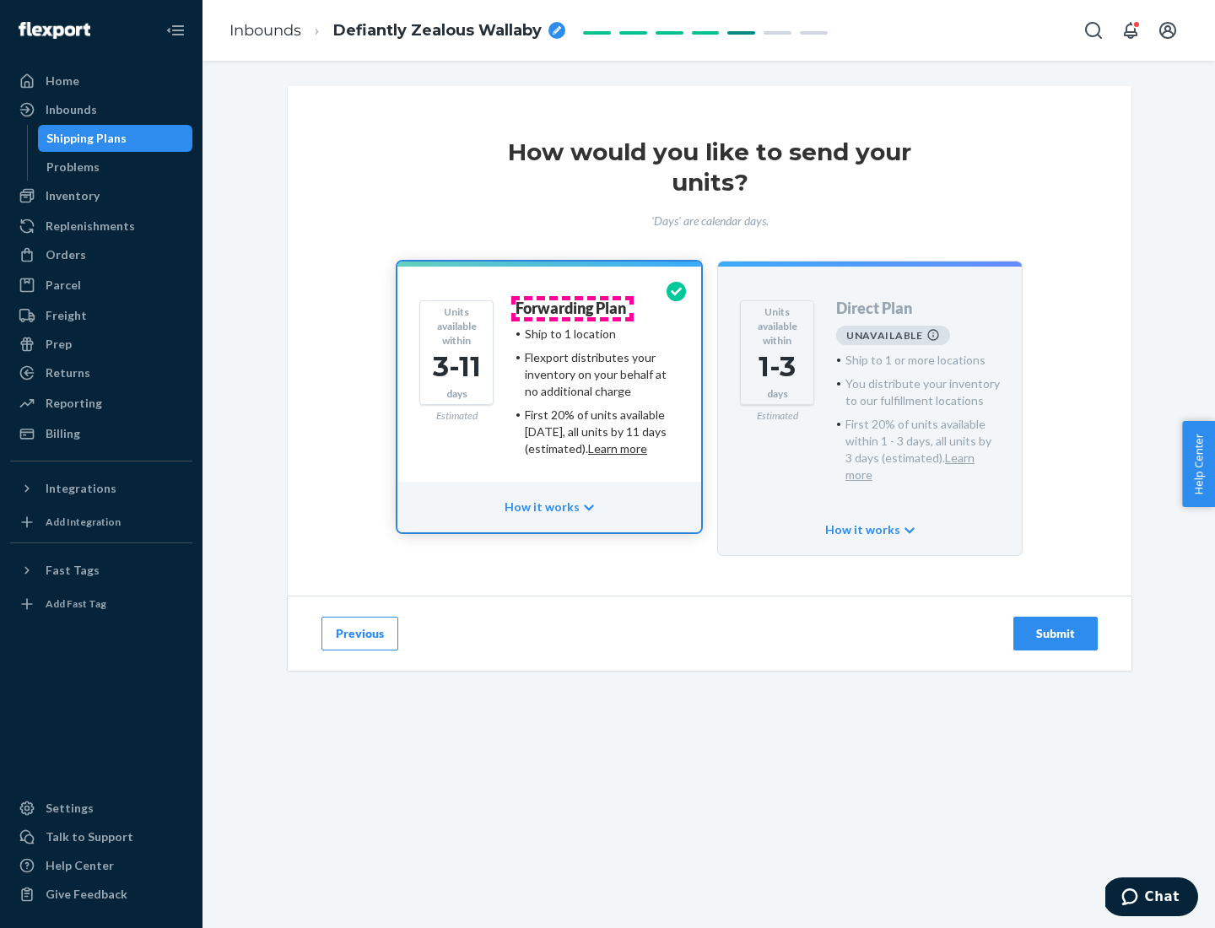
click at [572, 308] on h4 "Forwarding Plan" at bounding box center [571, 308] width 111 height 17
click at [1056, 625] on div "Submit" at bounding box center [1056, 633] width 56 height 17
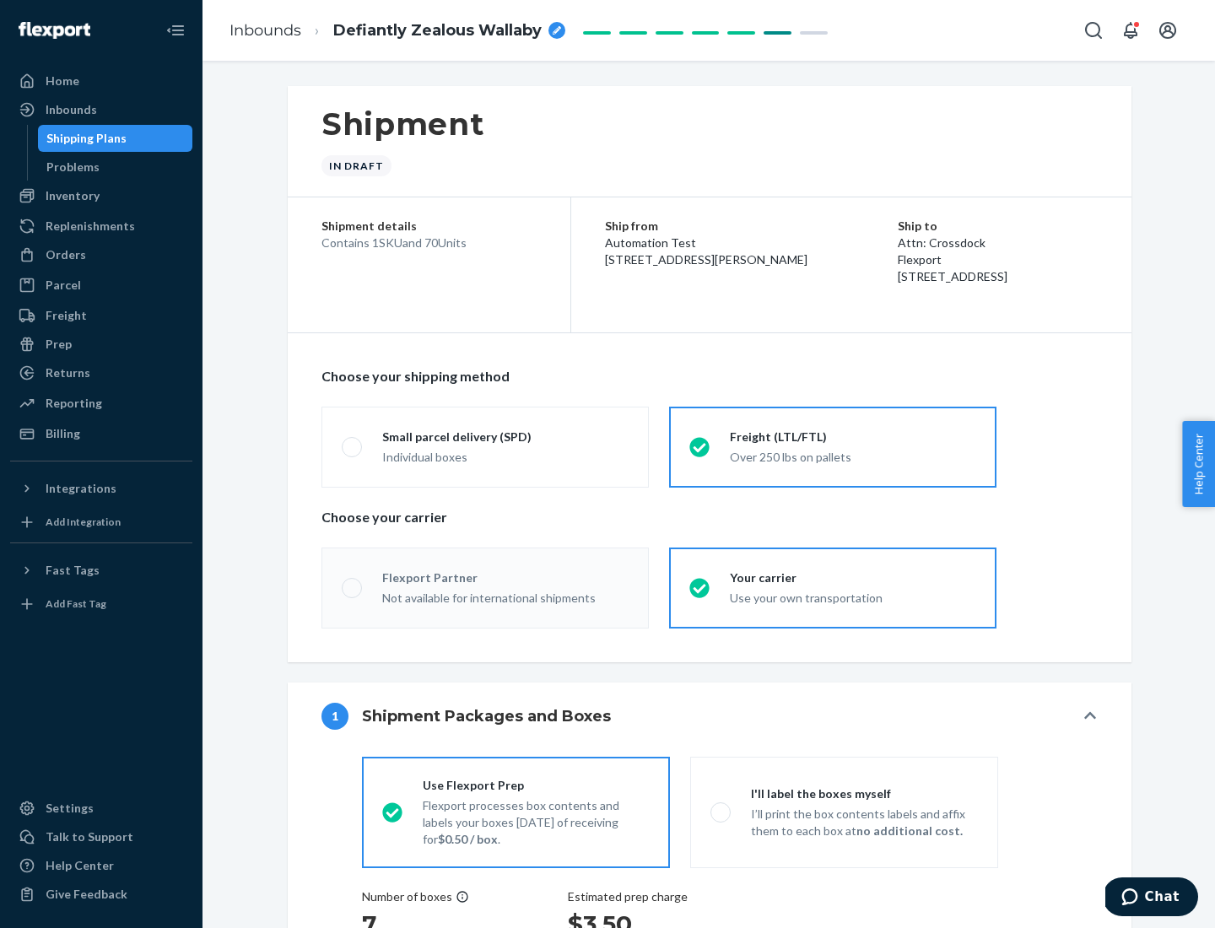
radio input "true"
radio input "false"
radio input "true"
radio input "false"
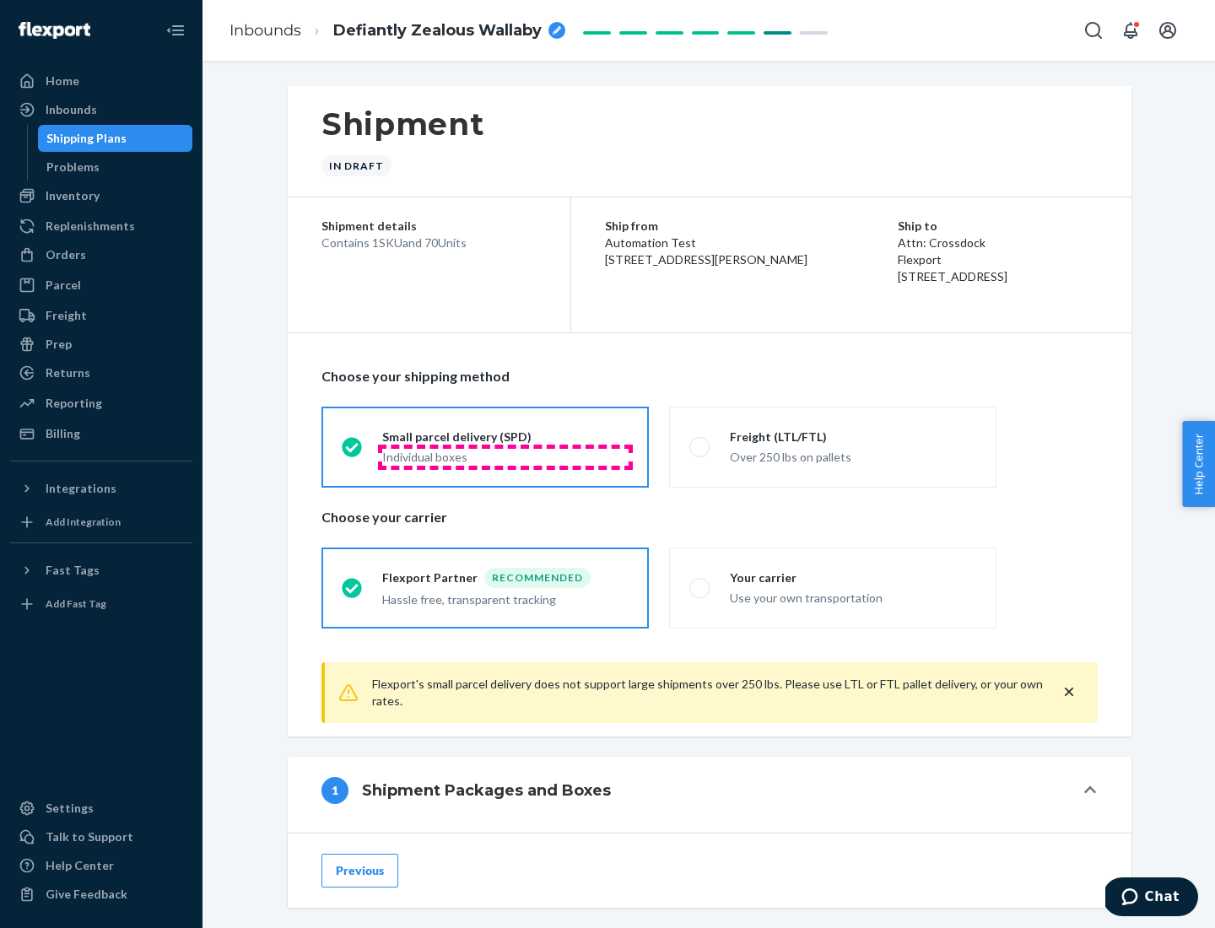
click at [505, 457] on div "Individual boxes" at bounding box center [505, 457] width 246 height 17
click at [353, 452] on input "Small parcel delivery (SPD) Individual boxes" at bounding box center [347, 446] width 11 height 11
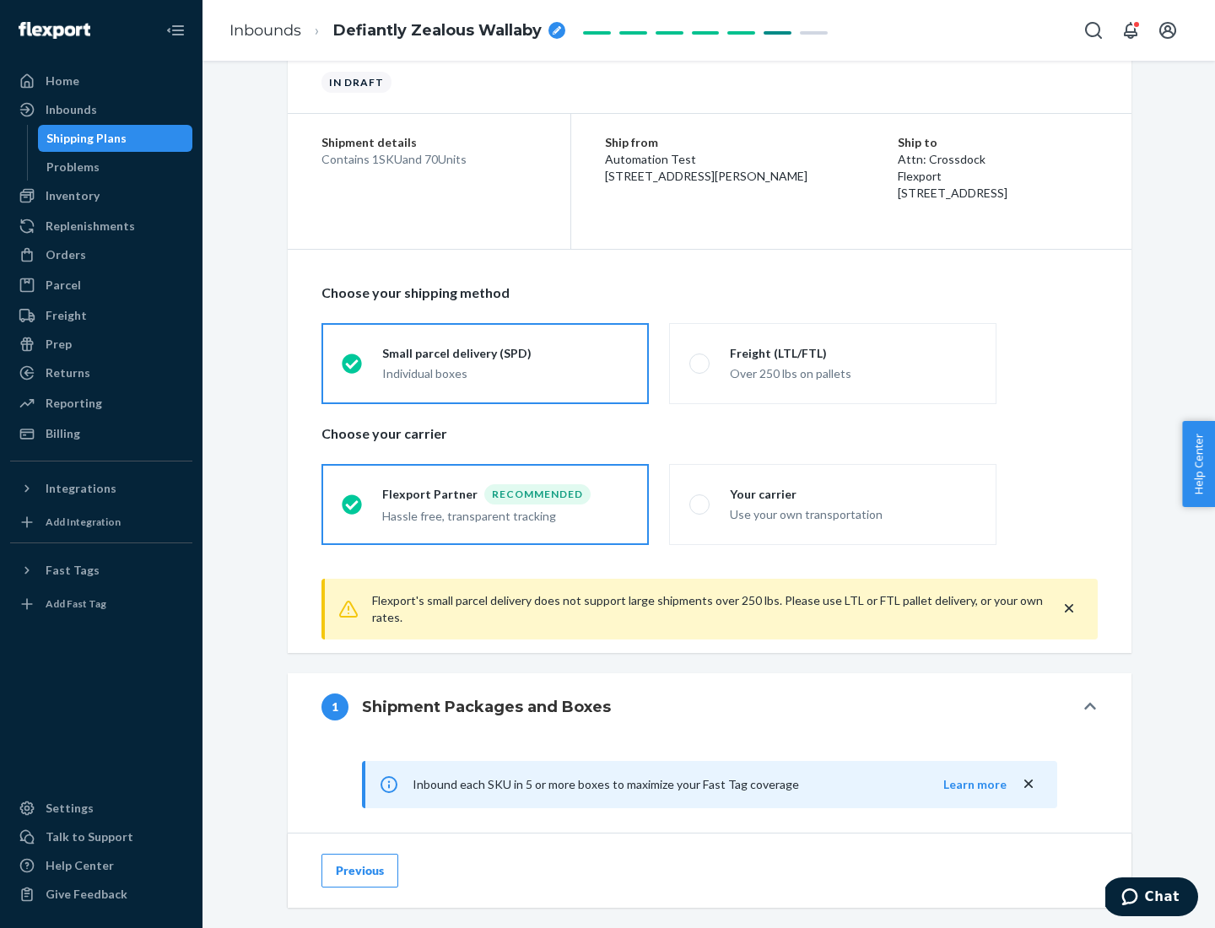
click at [505, 494] on div "Recommended" at bounding box center [537, 494] width 106 height 20
click at [353, 499] on input "Flexport Partner Recommended Hassle free, transparent tracking" at bounding box center [347, 504] width 11 height 11
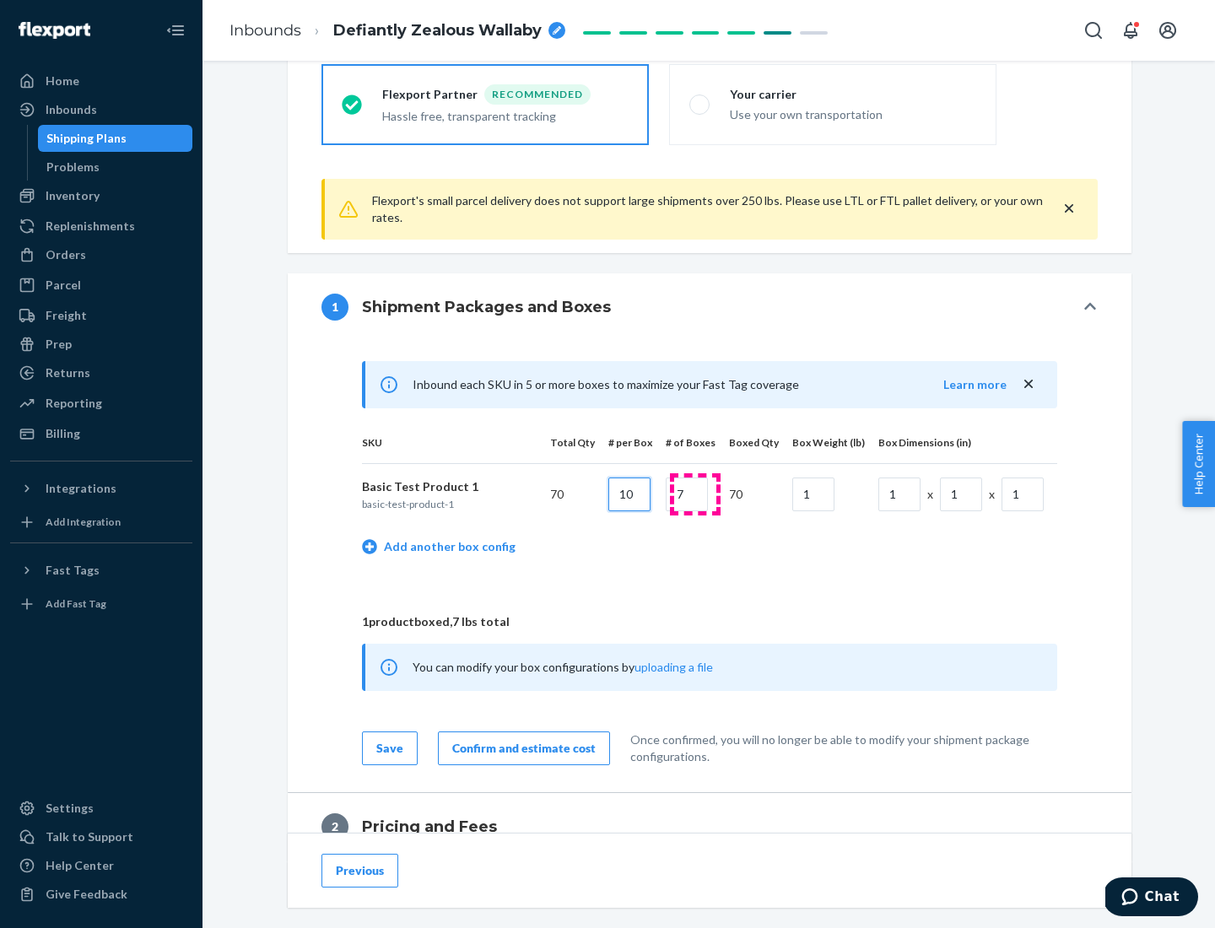
type input "10"
type input "7"
type input "1"
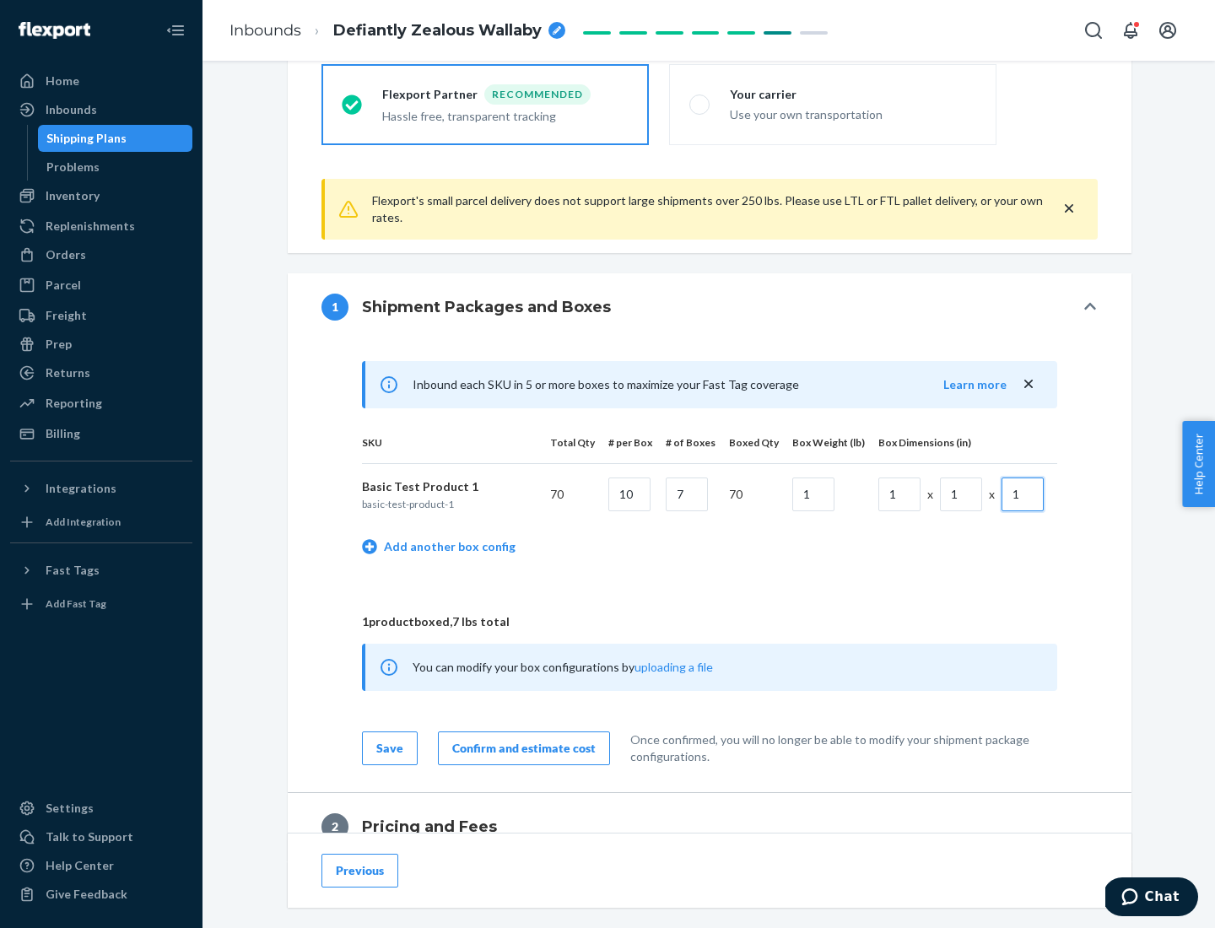
scroll to position [738, 0]
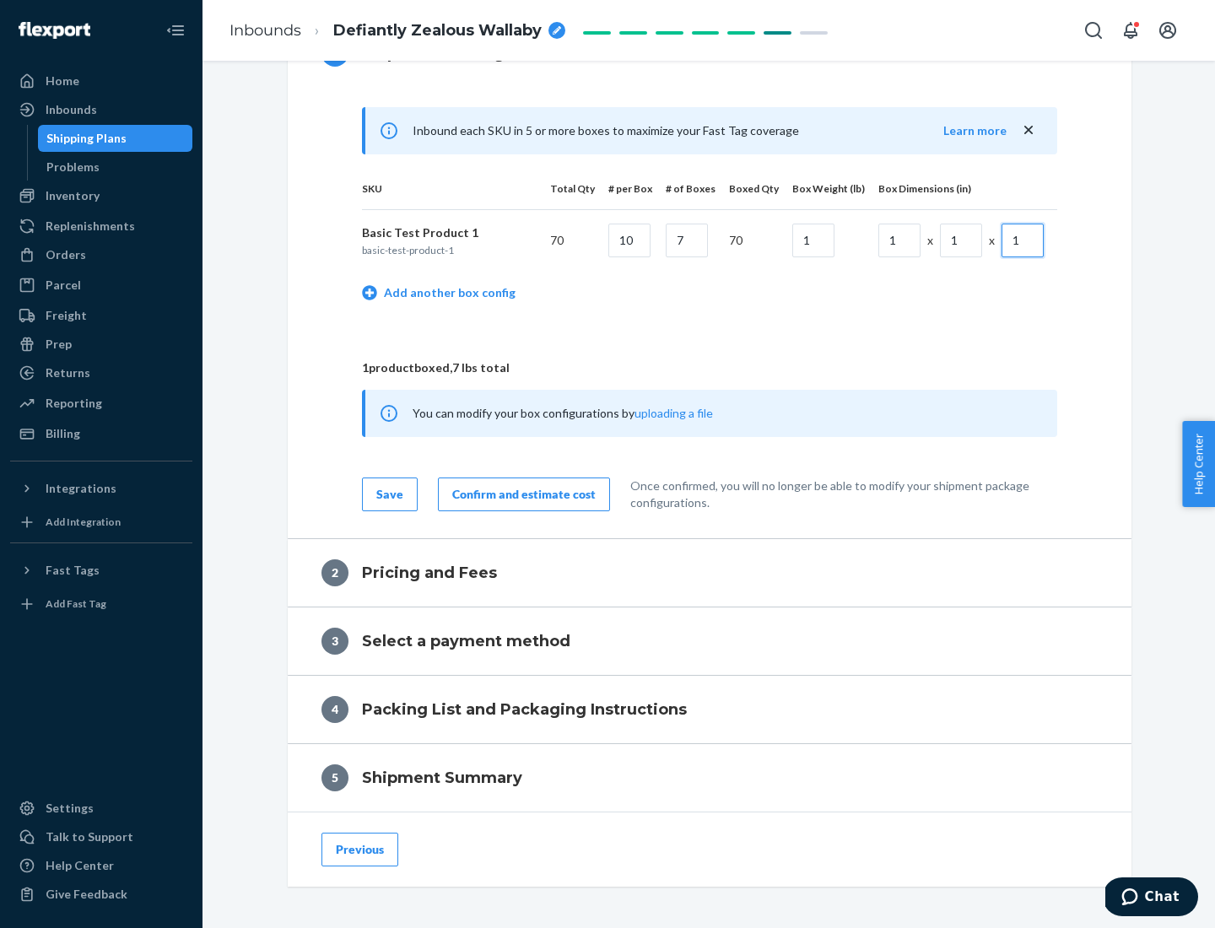
type input "1"
click at [521, 494] on div "Confirm and estimate cost" at bounding box center [523, 494] width 143 height 17
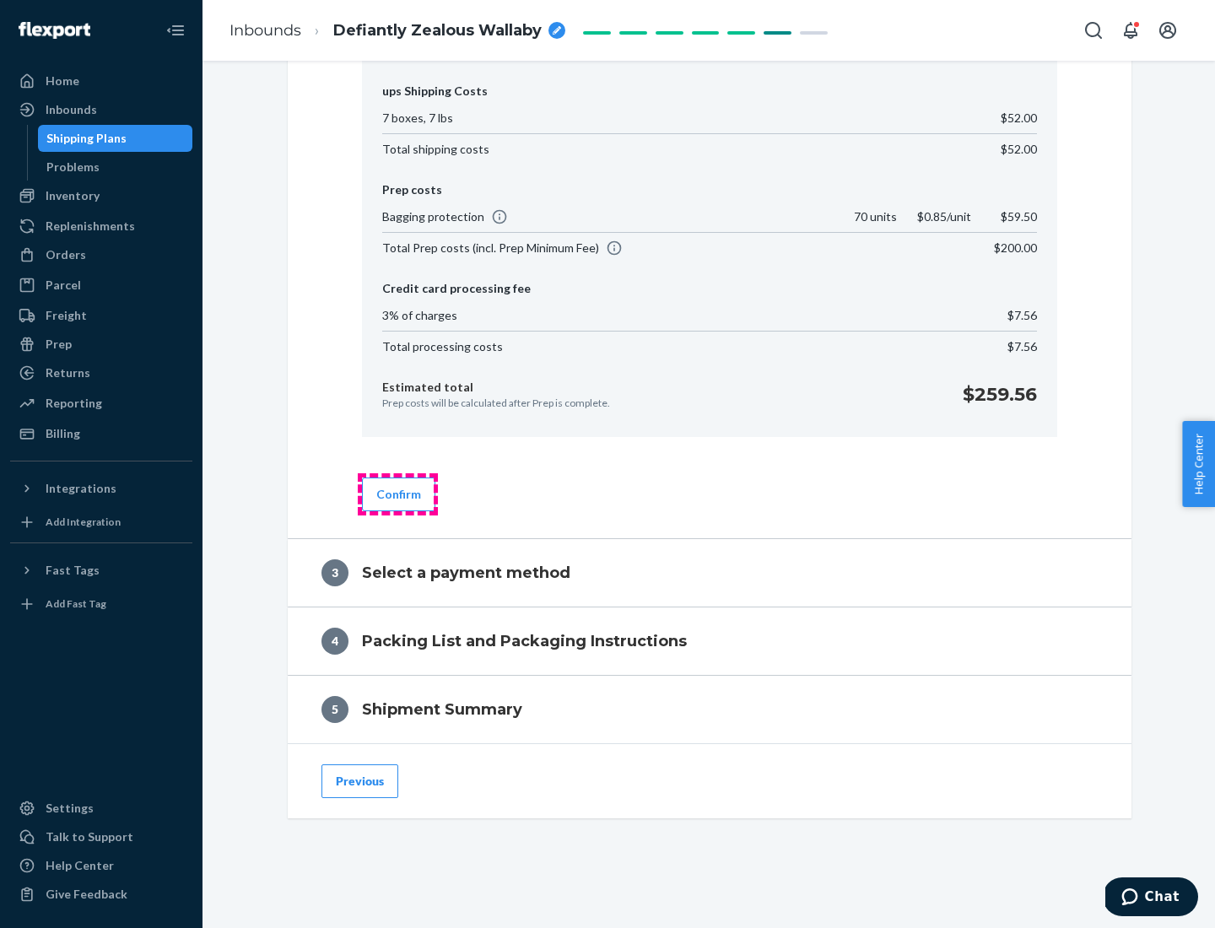
click at [397, 494] on button "Confirm" at bounding box center [398, 495] width 73 height 34
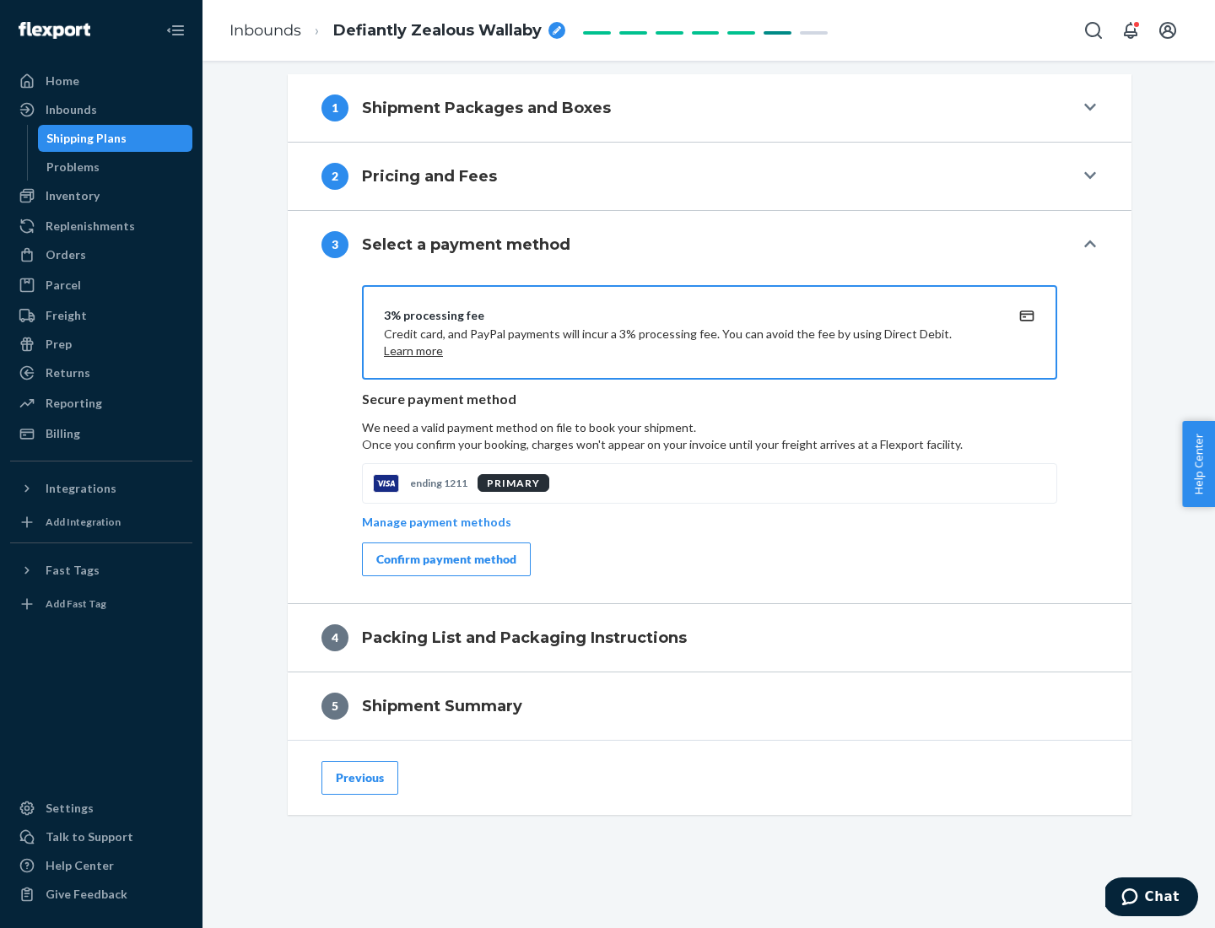
click at [445, 559] on div "Confirm payment method" at bounding box center [446, 559] width 140 height 17
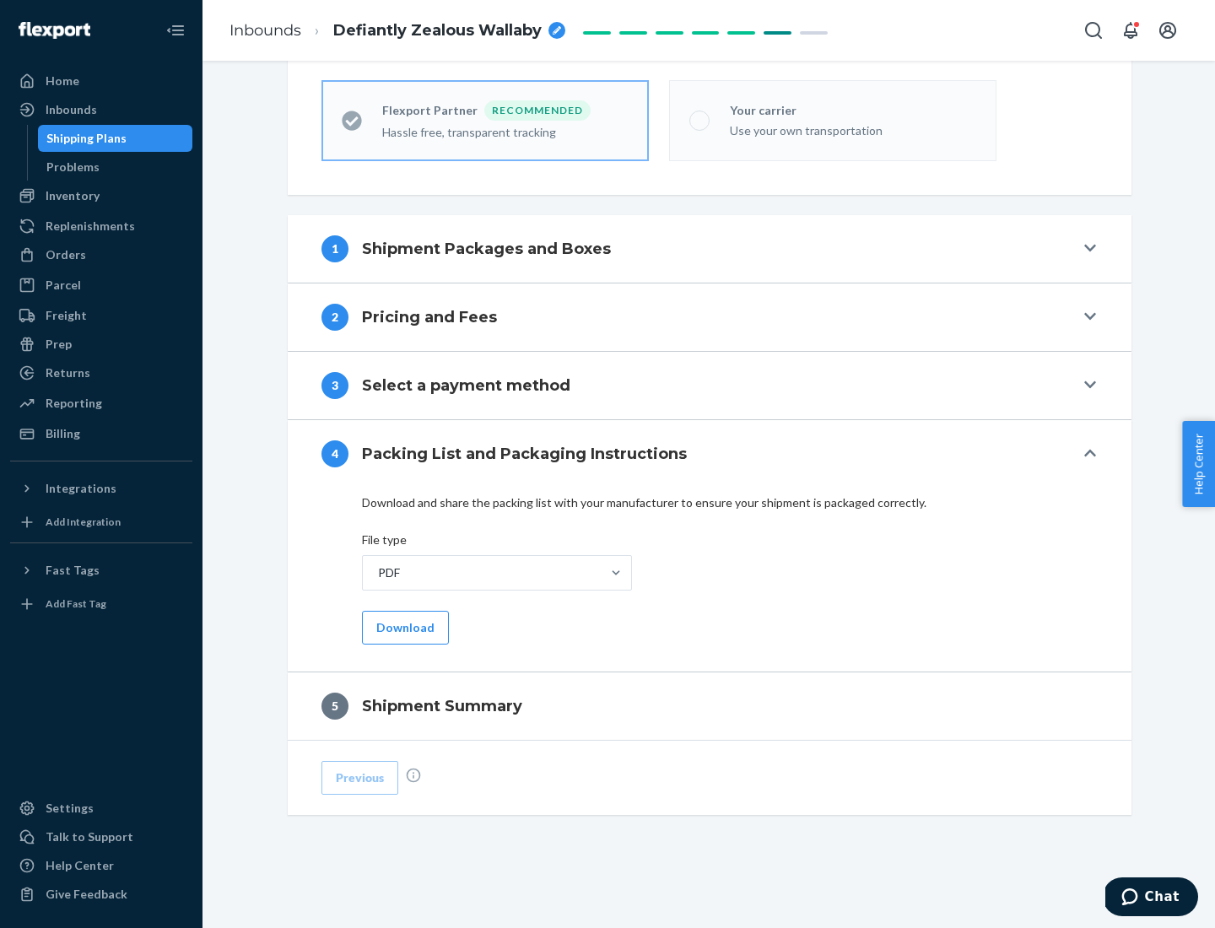
scroll to position [467, 0]
click at [403, 627] on button "Download" at bounding box center [405, 628] width 87 height 34
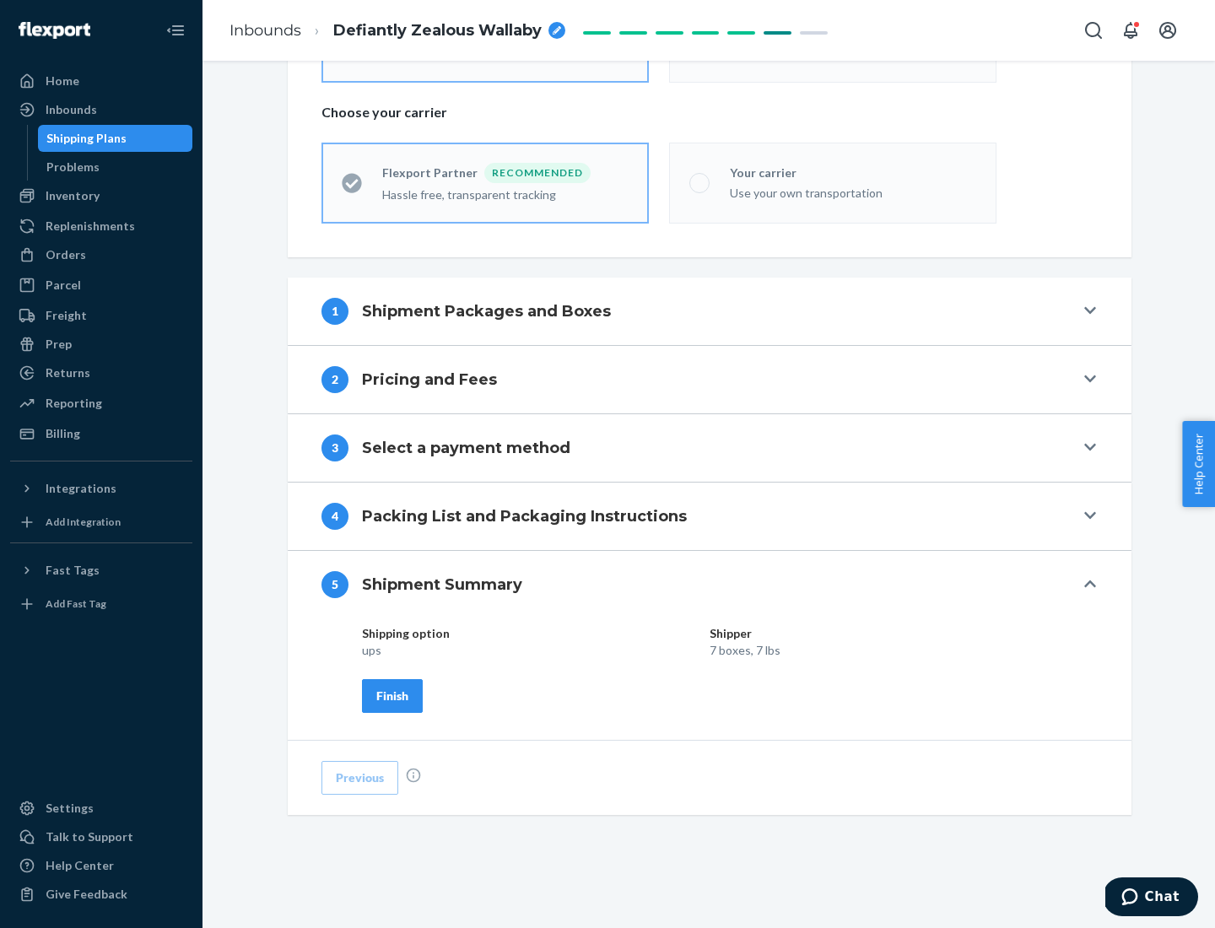
scroll to position [405, 0]
